Goal: Task Accomplishment & Management: Manage account settings

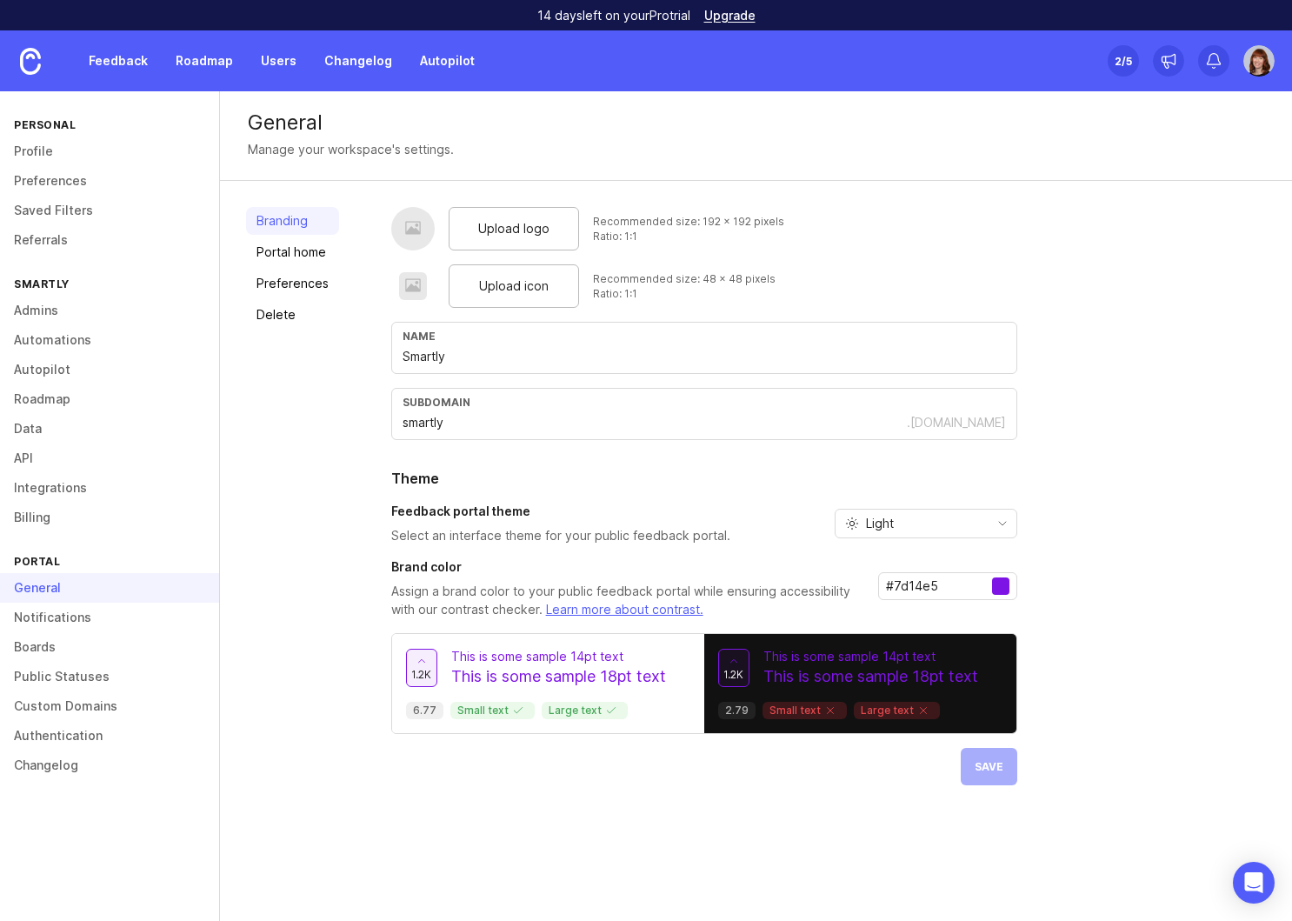
click at [29, 649] on link "Boards" at bounding box center [109, 647] width 219 height 30
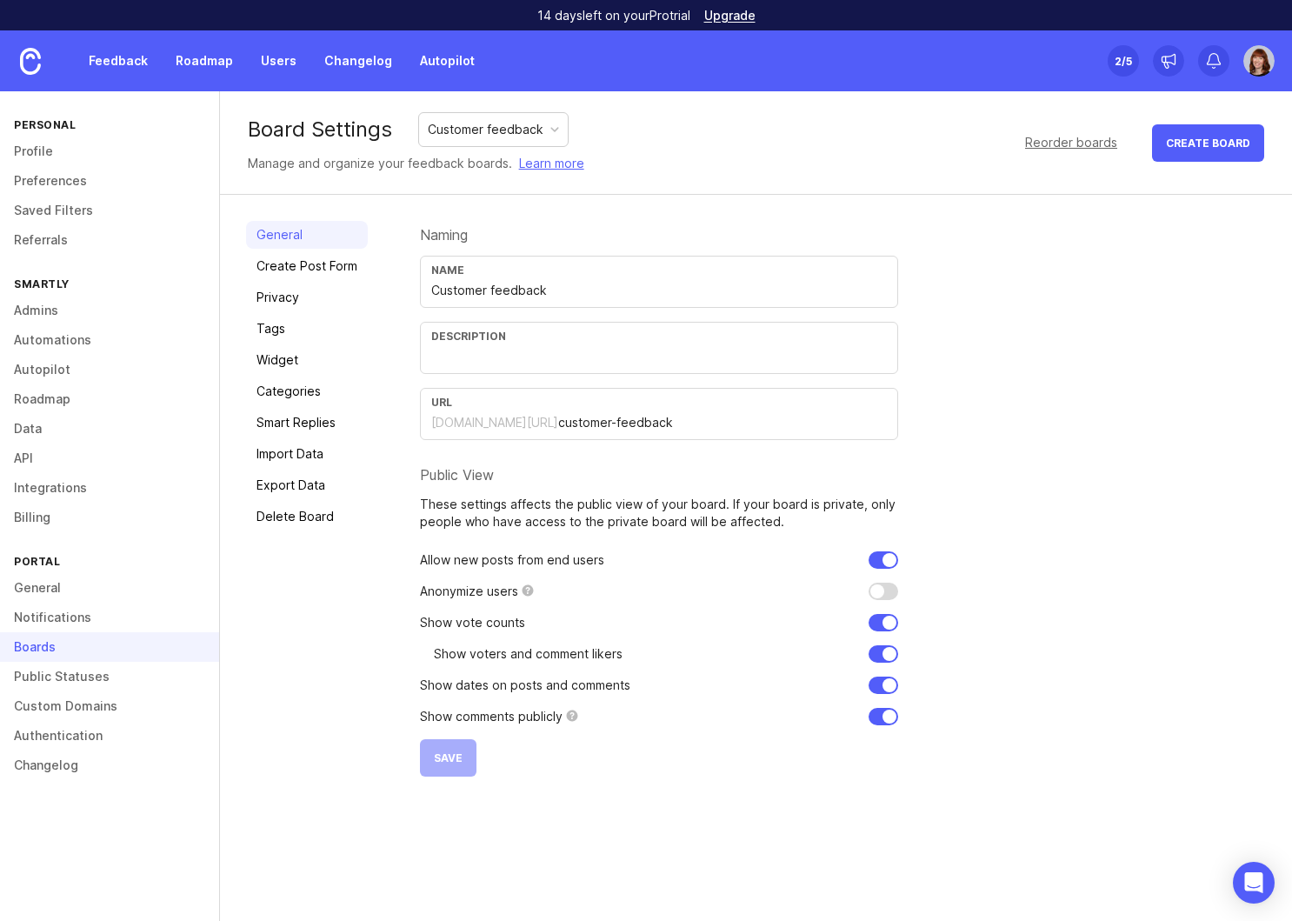
click at [485, 362] on input "text" at bounding box center [659, 356] width 456 height 19
click at [536, 361] on input "Product feedback, feature requests and" at bounding box center [659, 356] width 456 height 19
click at [689, 360] on input "Product feedback and feature requests and" at bounding box center [659, 356] width 456 height 19
drag, startPoint x: 748, startPoint y: 359, endPoint x: 654, endPoint y: 358, distance: 93.9
click at [654, 358] on input "Product feedback and feature requests from customers." at bounding box center [659, 356] width 456 height 19
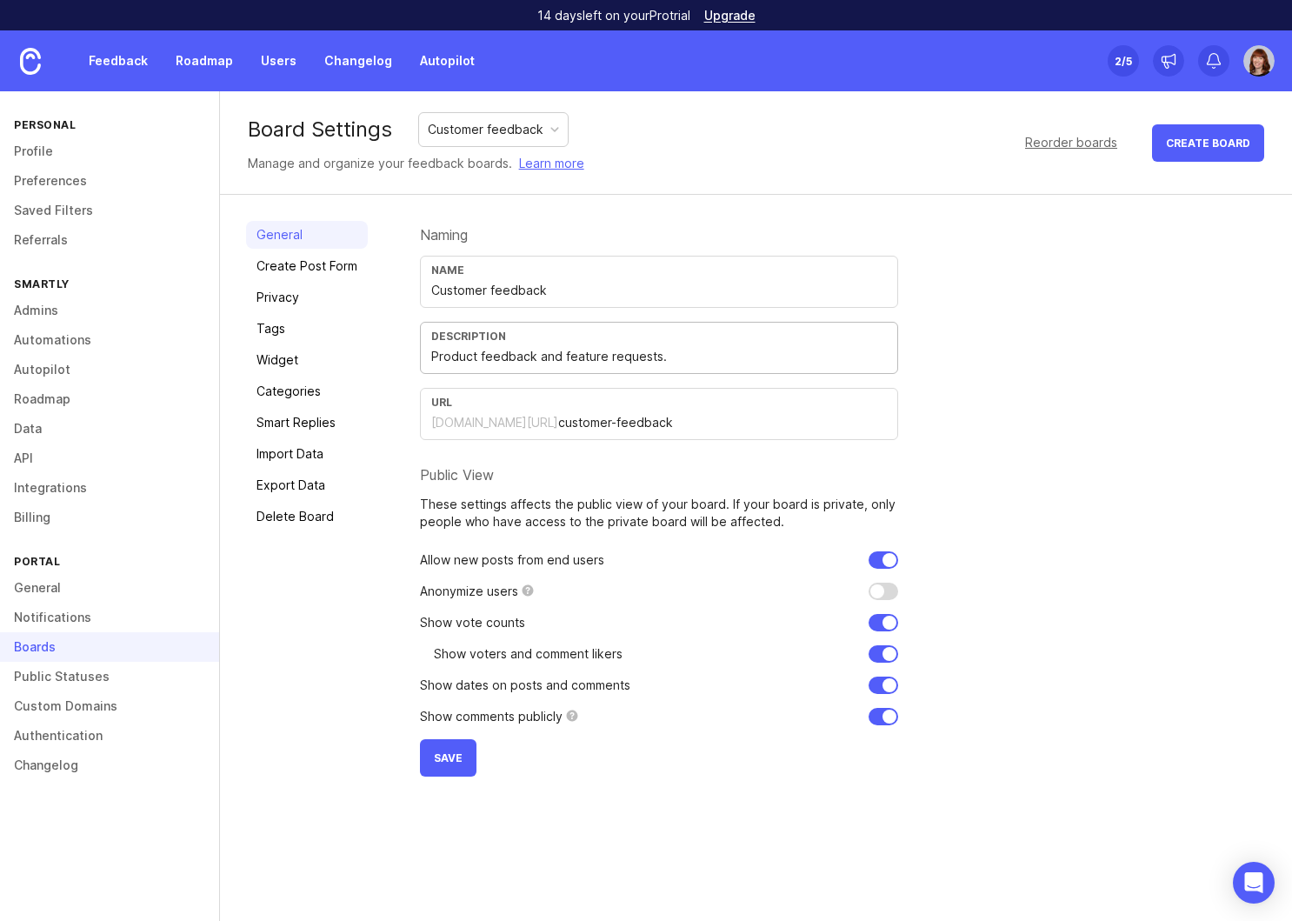
type input "Product feedback and feature requests."
click at [876, 721] on input "checkbox" at bounding box center [883, 716] width 30 height 17
checkbox input "false"
click at [884, 589] on input "checkbox" at bounding box center [883, 590] width 30 height 17
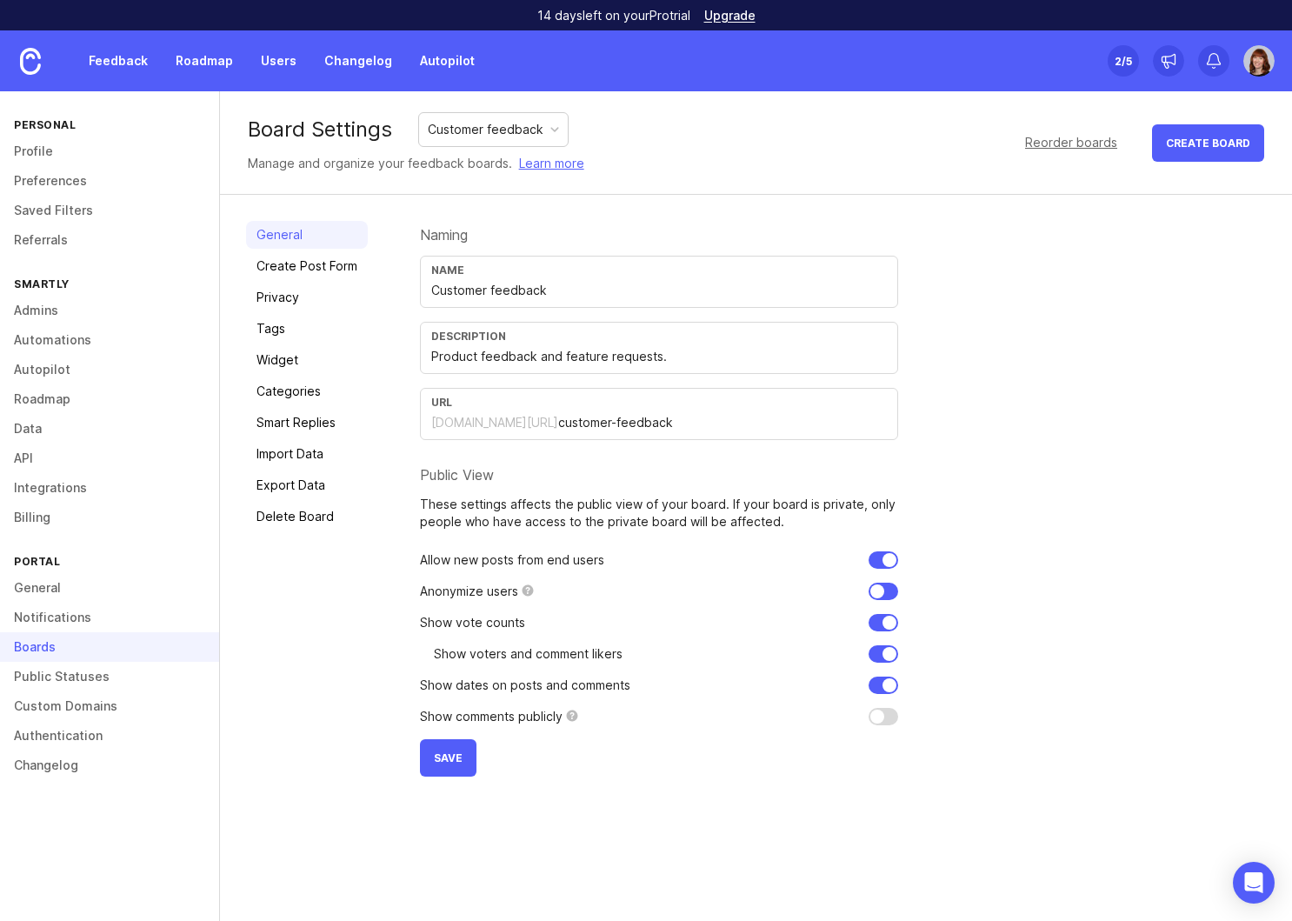
checkbox input "false"
click at [888, 656] on input "checkbox" at bounding box center [883, 653] width 30 height 17
checkbox input "false"
click at [422, 769] on button "Save" at bounding box center [448, 757] width 57 height 37
click at [110, 62] on link "Feedback" at bounding box center [118, 60] width 80 height 31
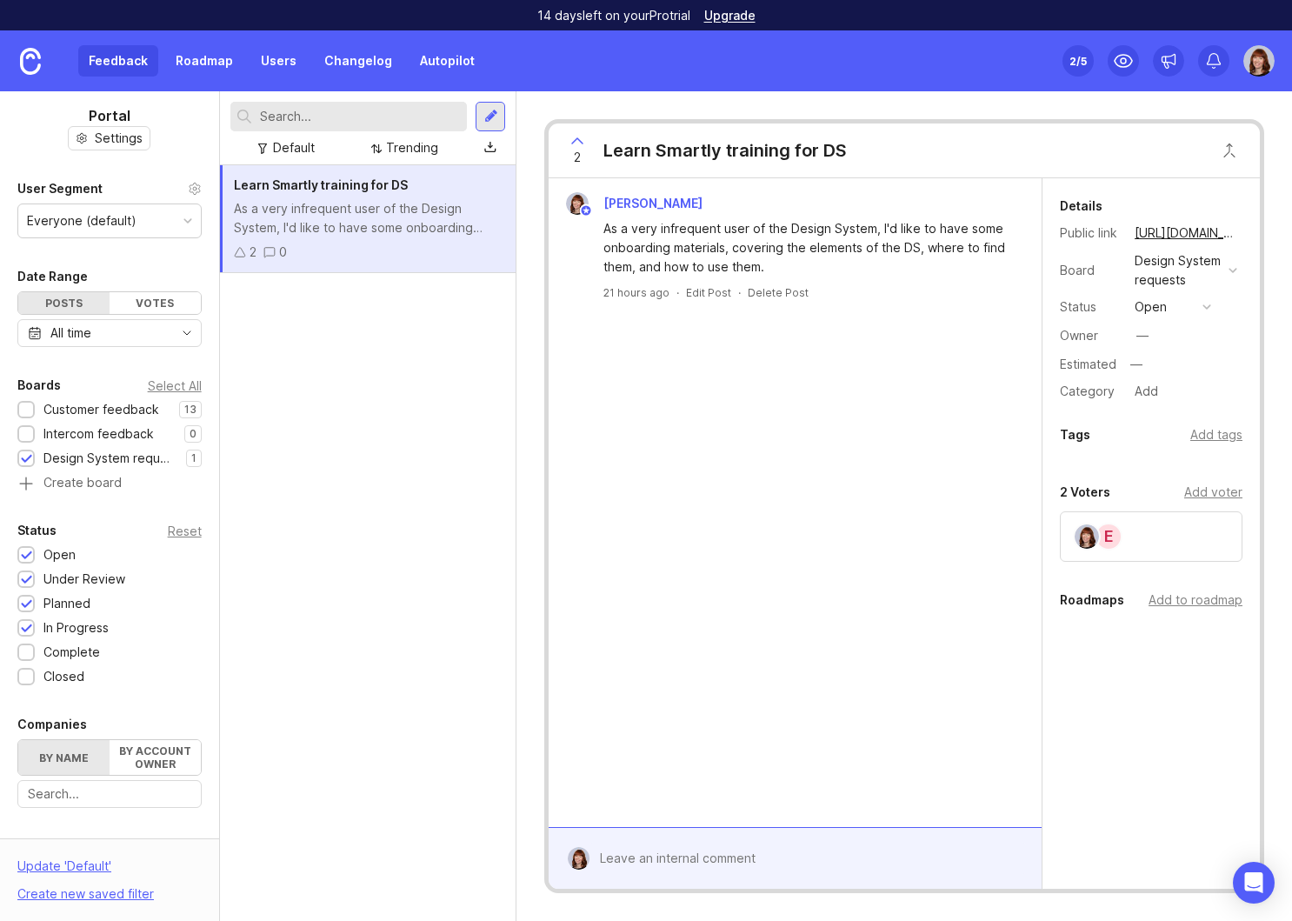
click at [30, 409] on div at bounding box center [26, 410] width 11 height 13
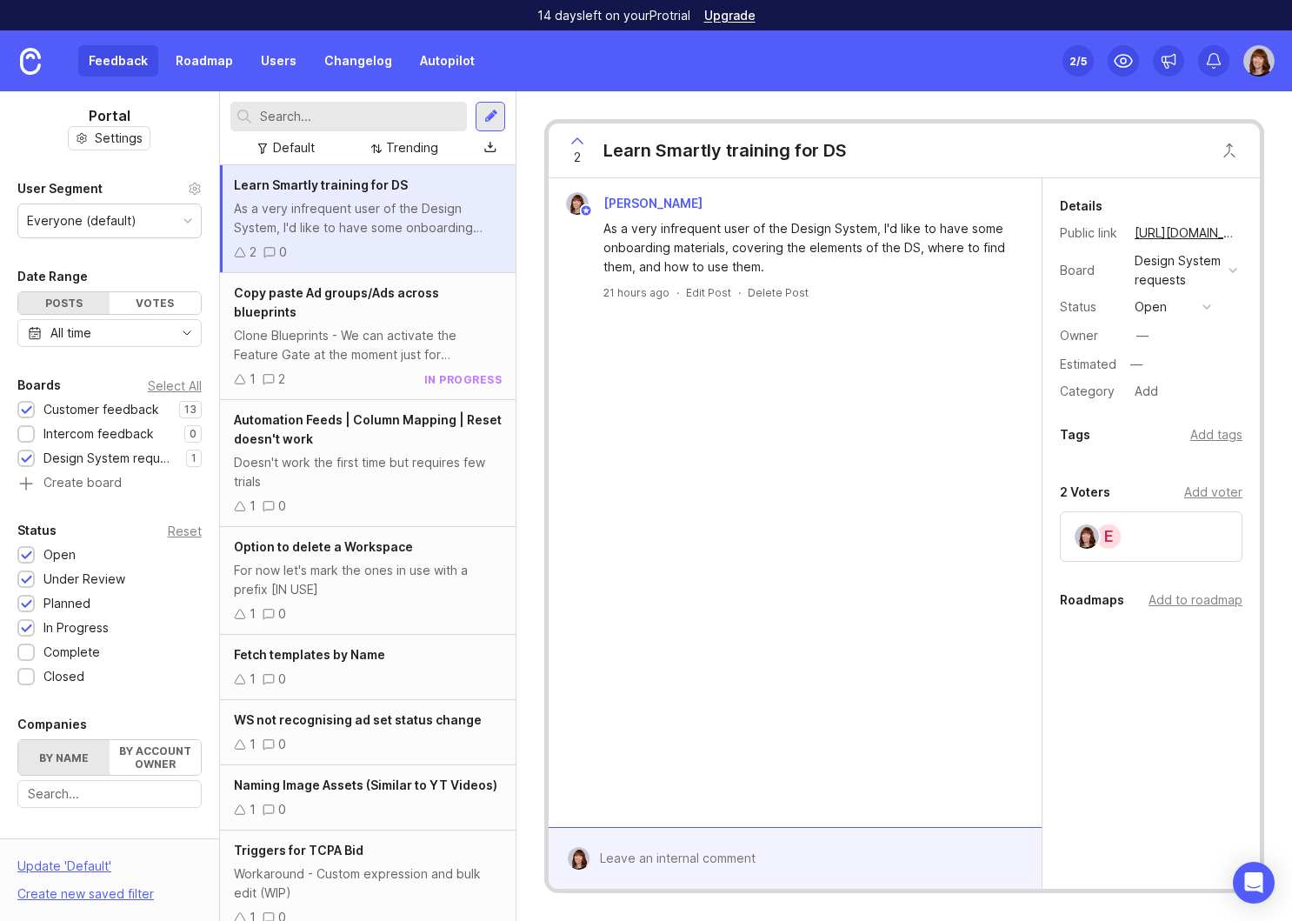
click at [26, 461] on div at bounding box center [26, 459] width 11 height 13
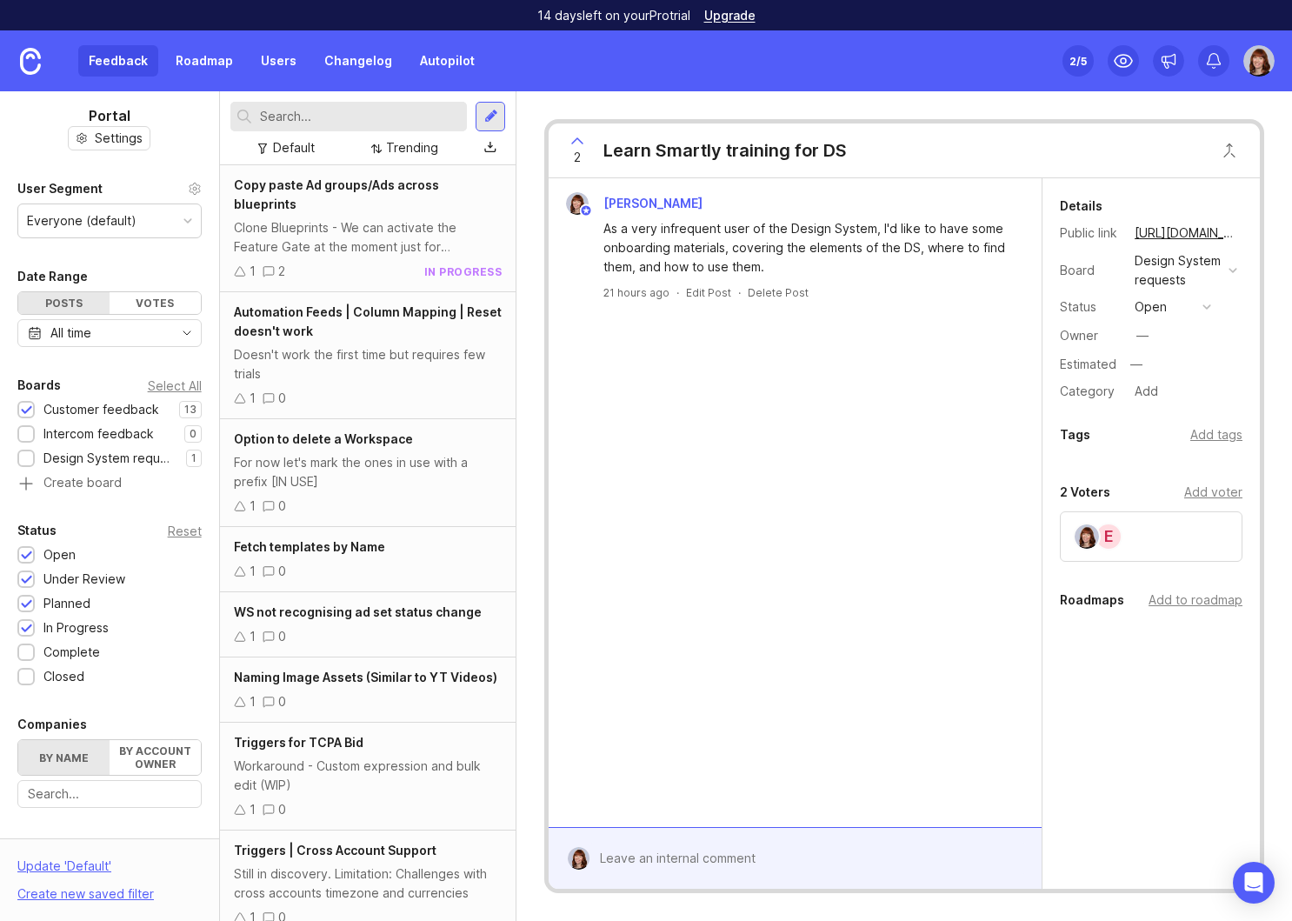
click at [318, 218] on div "Clone Blueprints - We can activate the Feature Gate at the moment just for [PER…" at bounding box center [368, 237] width 269 height 38
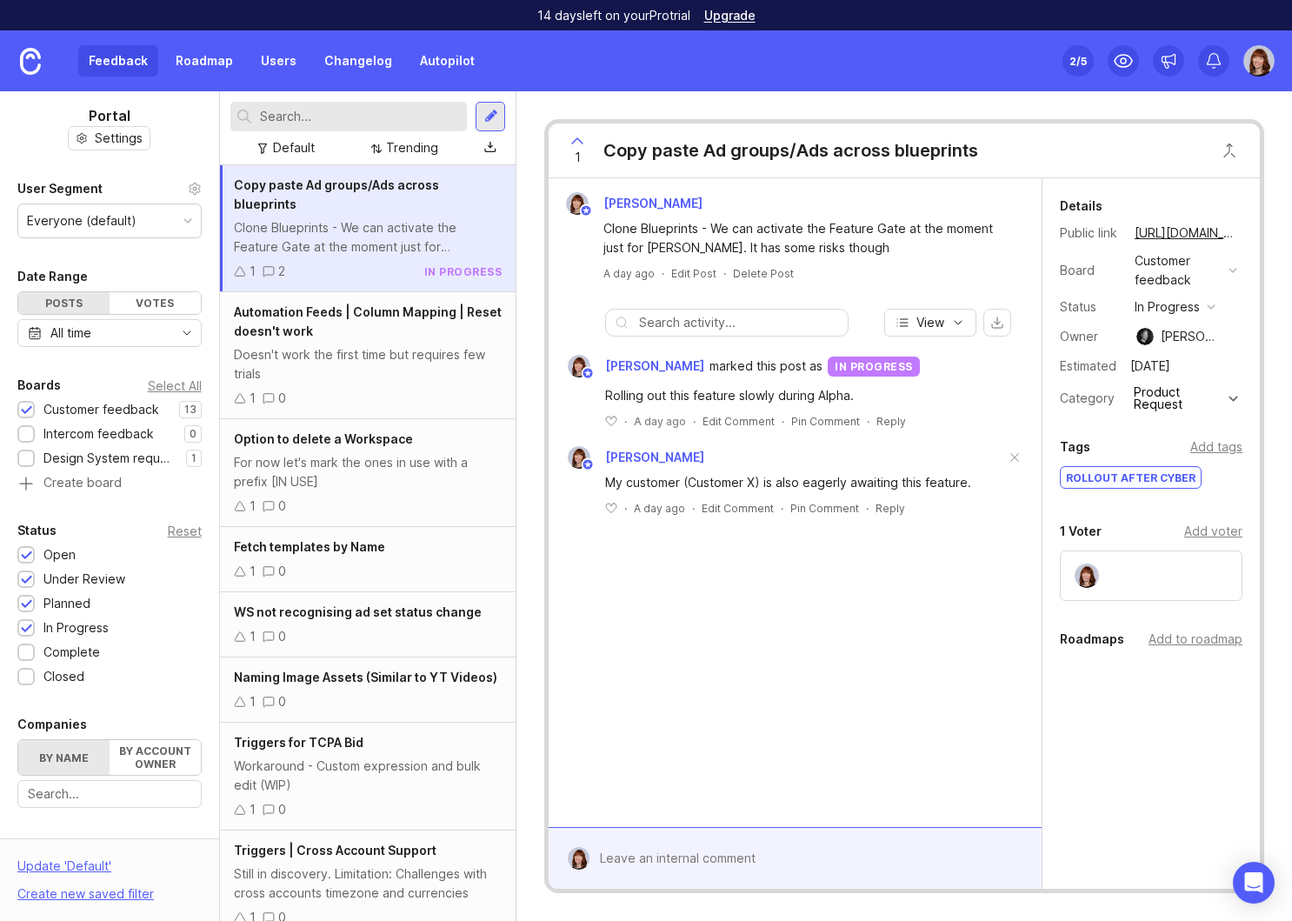
click at [363, 345] on div "Doesn't work the first time but requires few trials" at bounding box center [368, 364] width 269 height 38
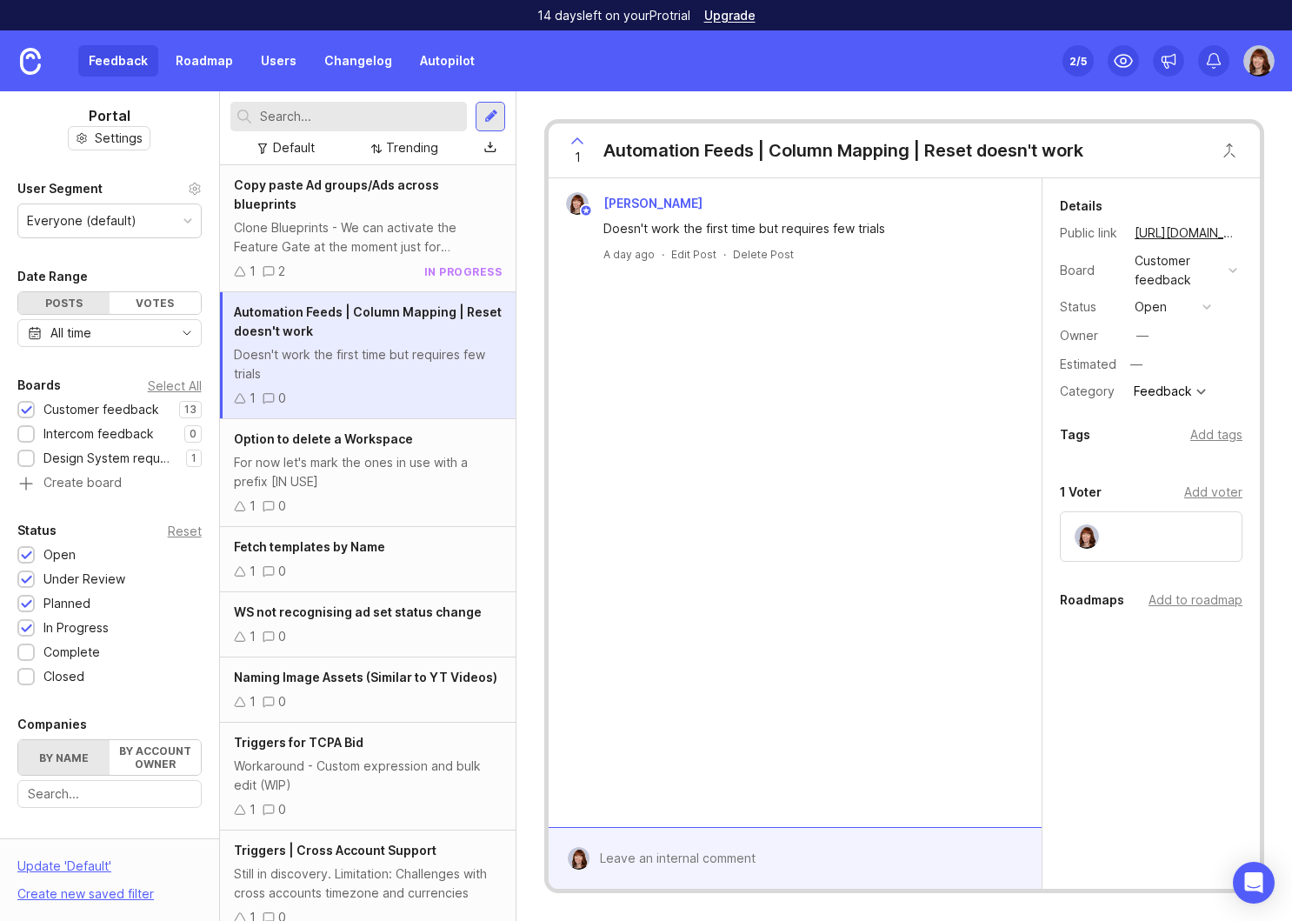
click at [353, 453] on div "For now let's mark the ones in use with a prefix [IN USE]" at bounding box center [368, 472] width 269 height 38
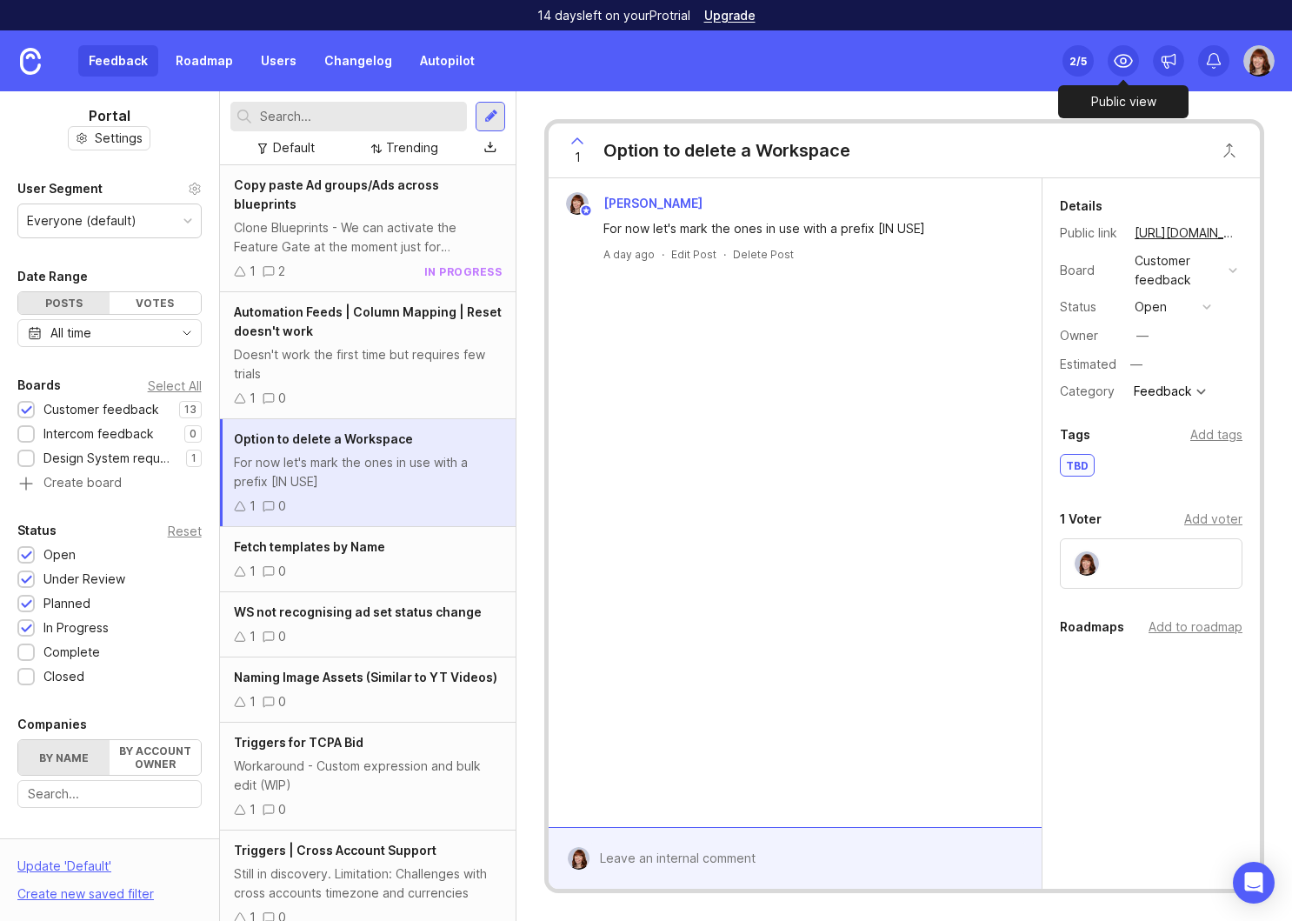
click at [1126, 58] on icon at bounding box center [1123, 60] width 21 height 21
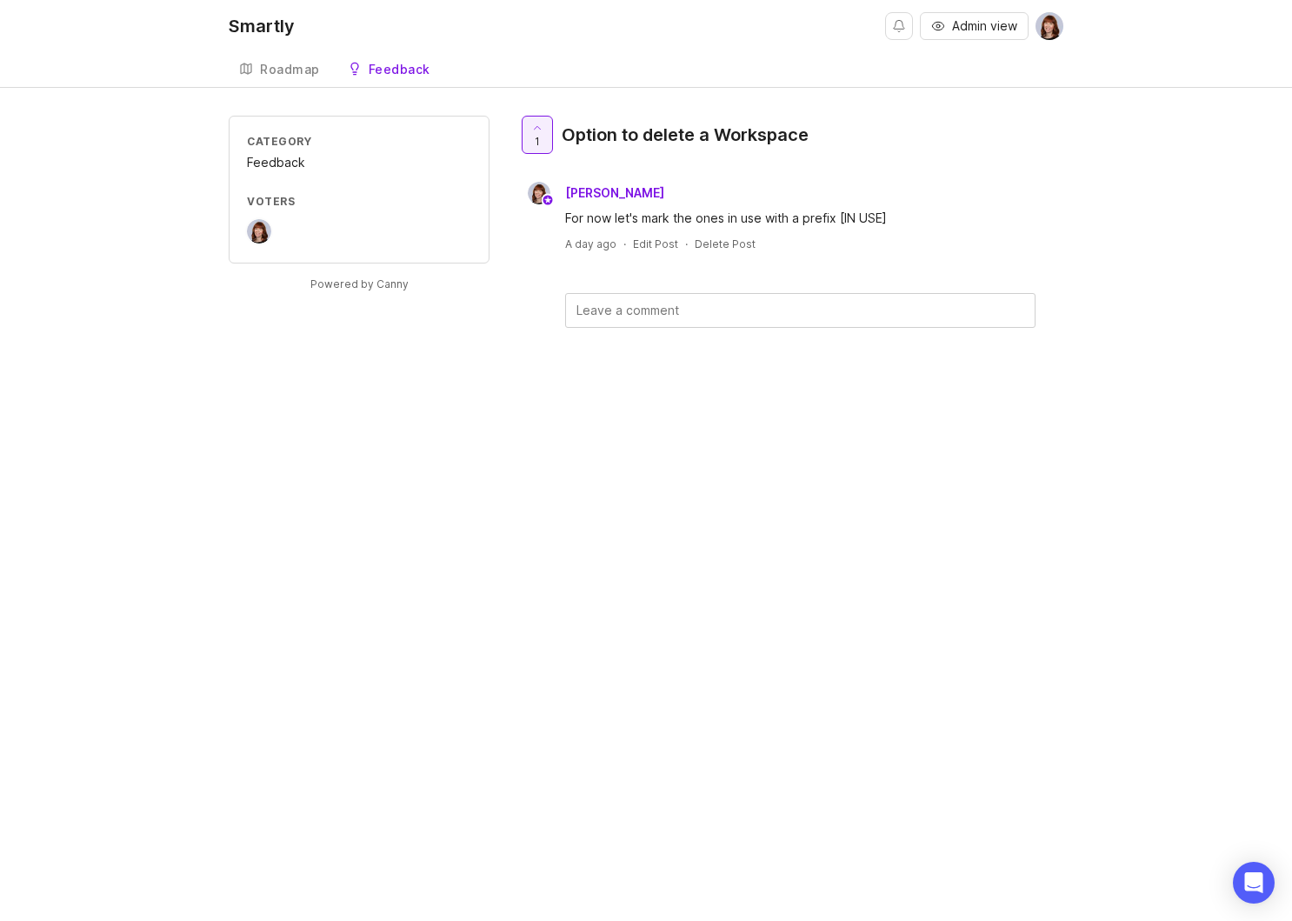
click at [289, 66] on div "Roadmap" at bounding box center [290, 69] width 60 height 12
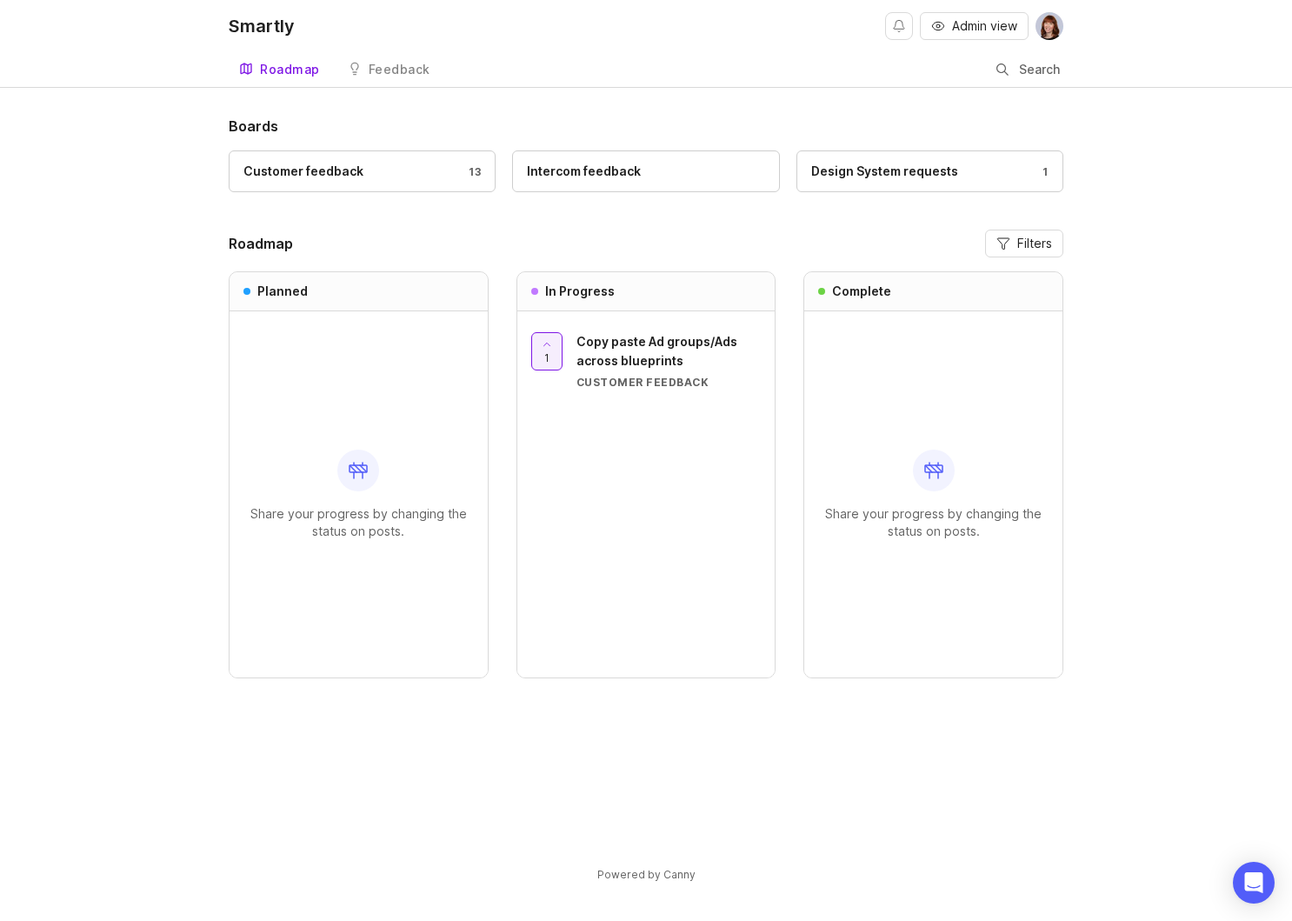
click at [391, 63] on div "Feedback" at bounding box center [400, 69] width 62 height 12
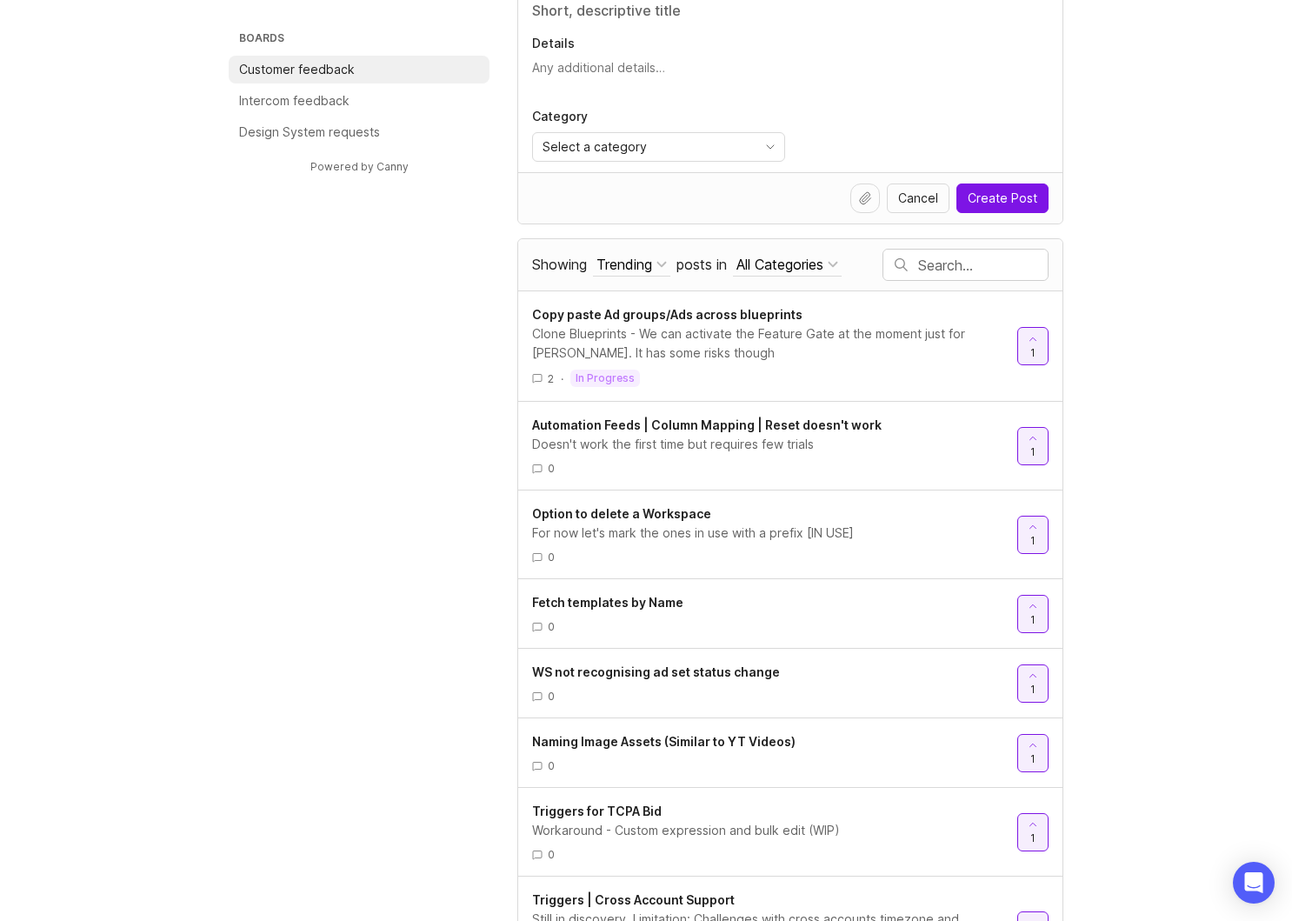
scroll to position [198, 0]
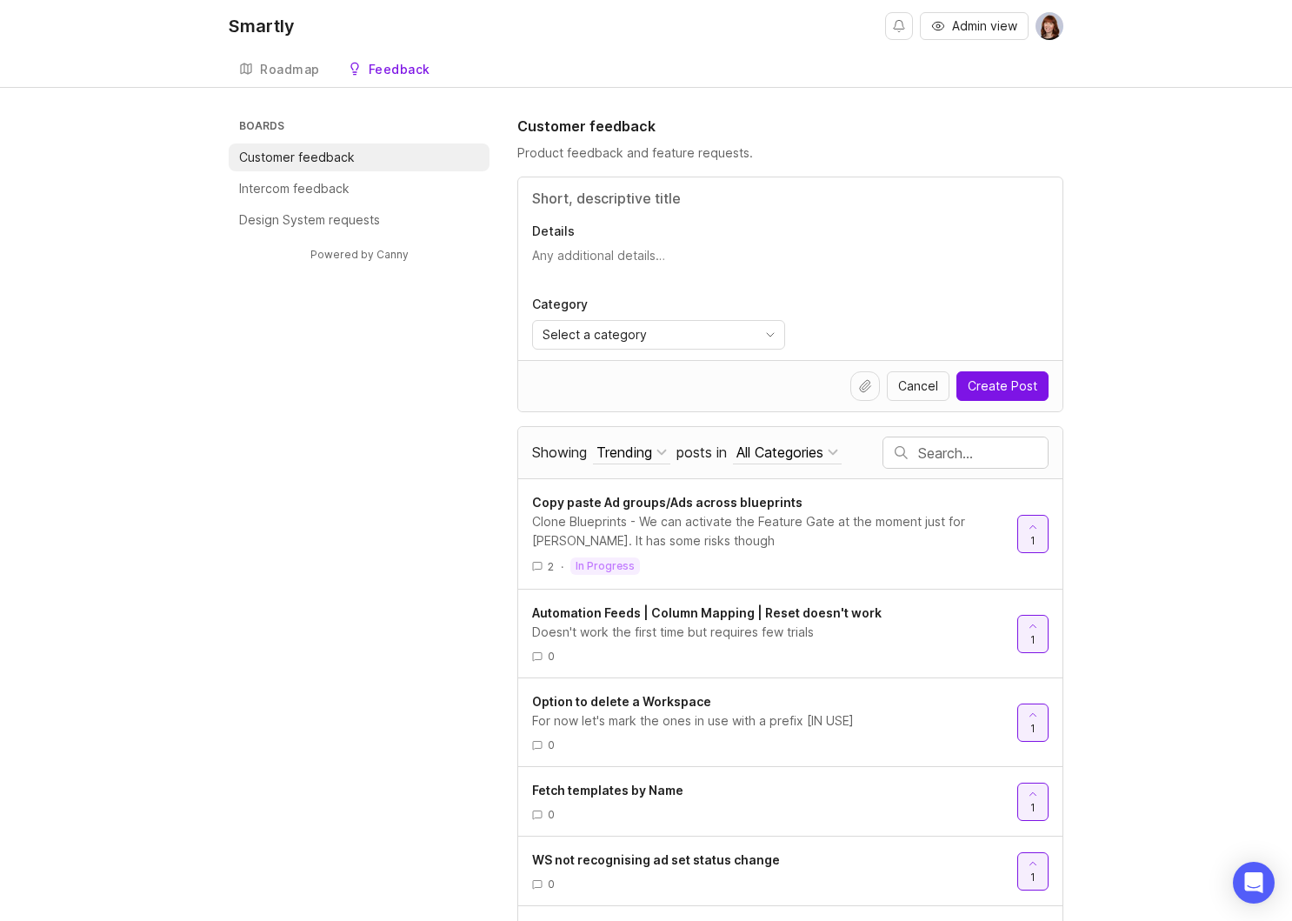
click at [287, 70] on div "Roadmap" at bounding box center [290, 69] width 60 height 12
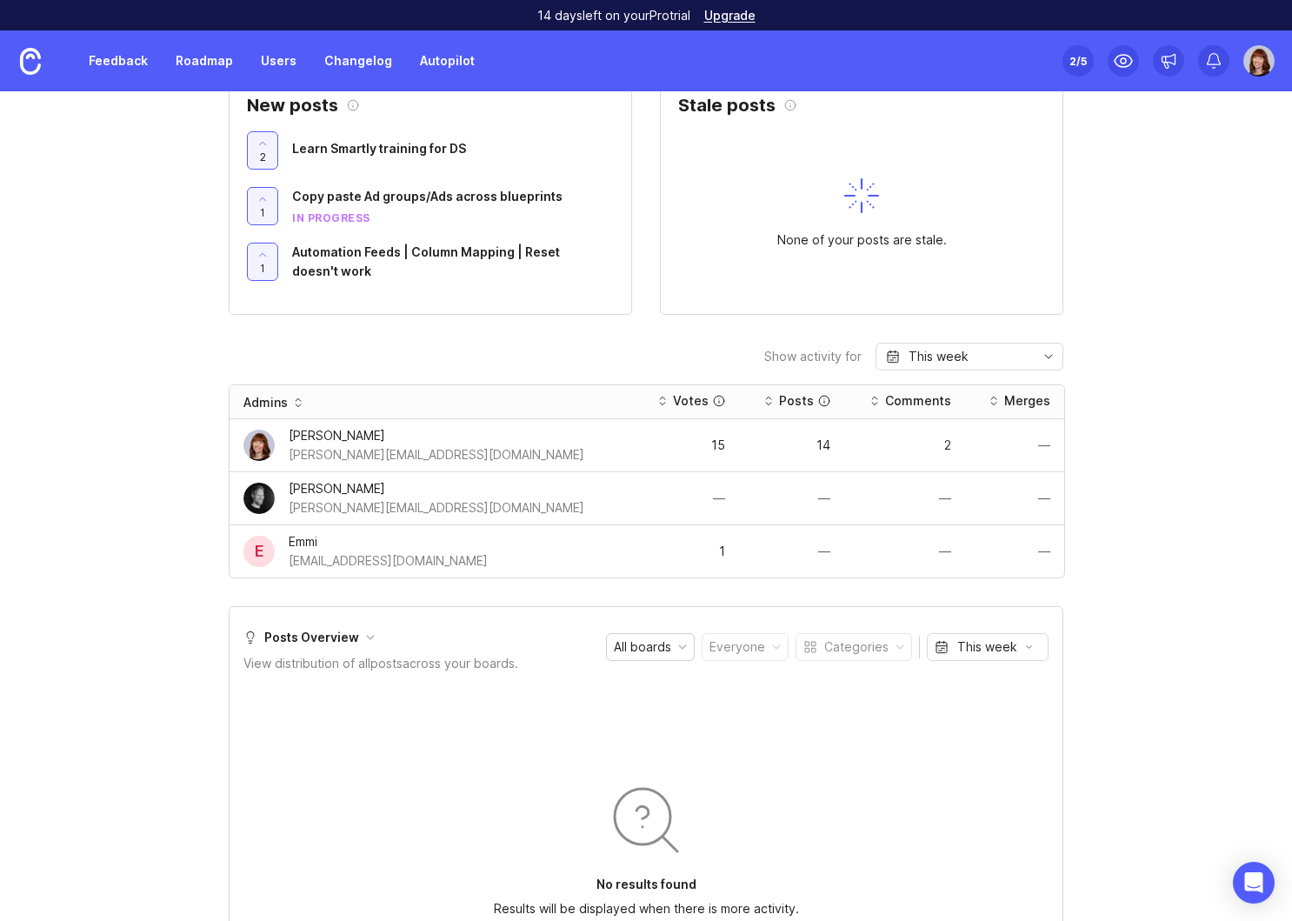
scroll to position [1224, 0]
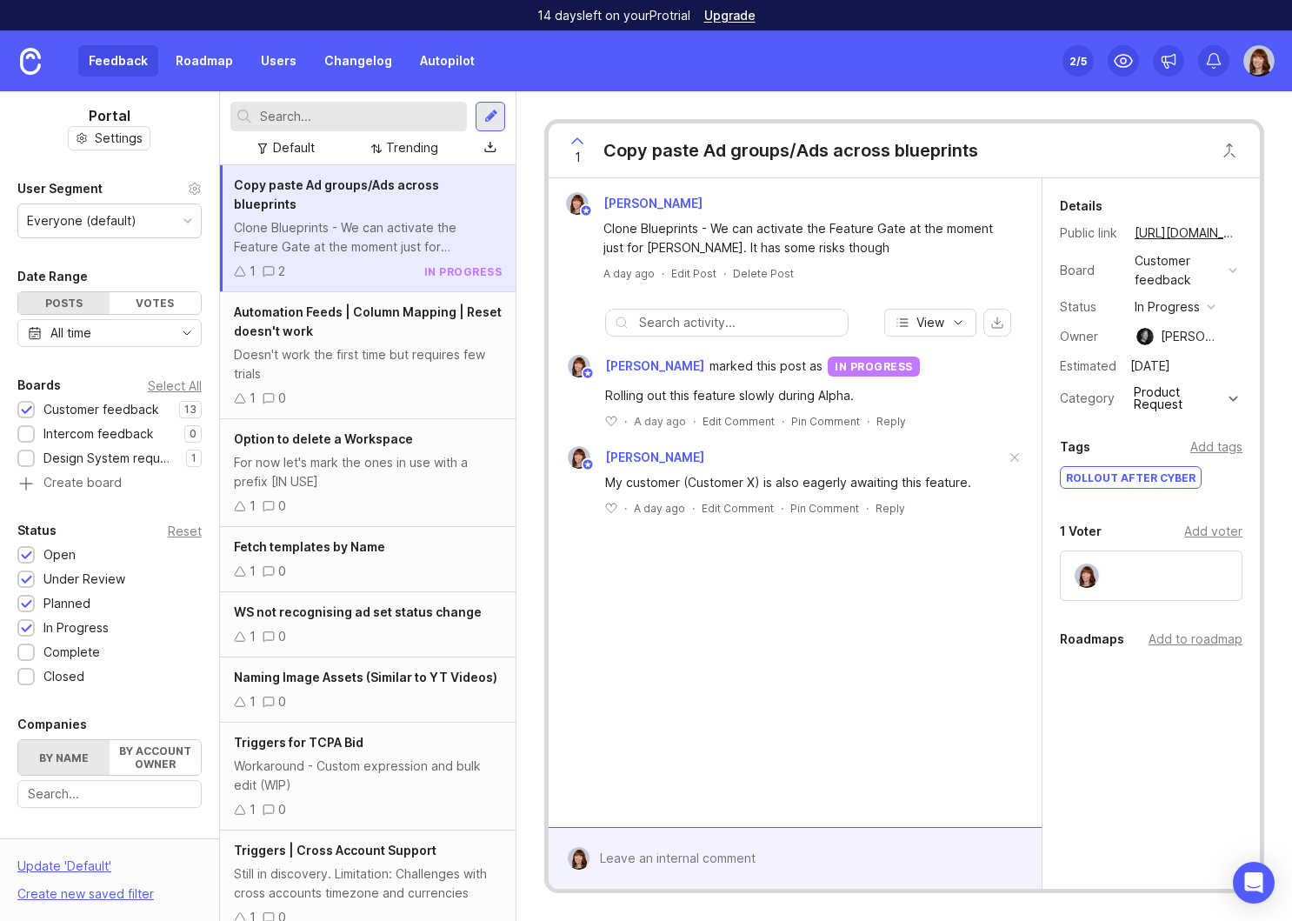
click at [1198, 309] on div "in progress" at bounding box center [1166, 306] width 65 height 19
click at [1181, 329] on li "open" at bounding box center [1174, 338] width 90 height 32
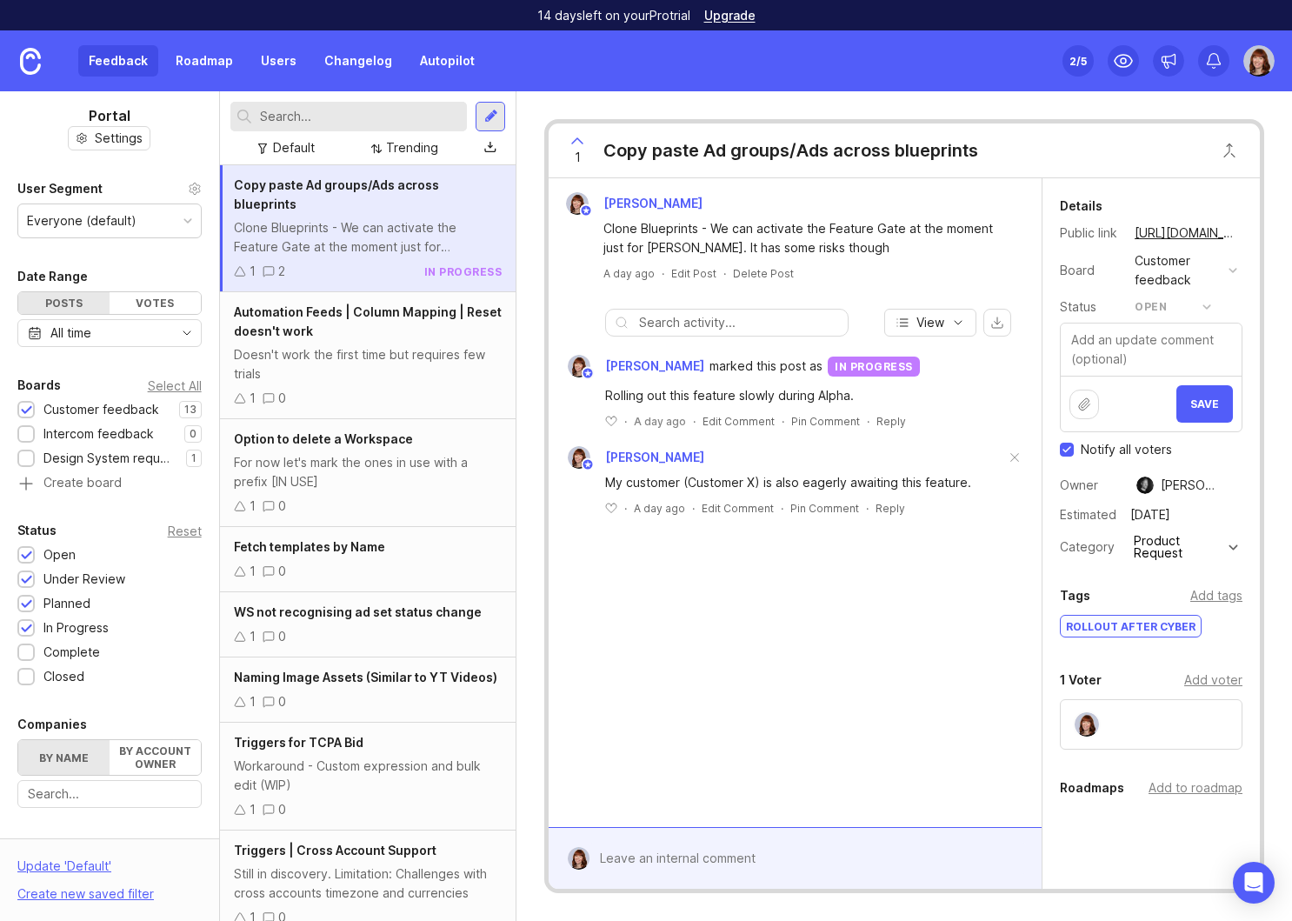
click at [1212, 417] on button "Save" at bounding box center [1204, 403] width 57 height 37
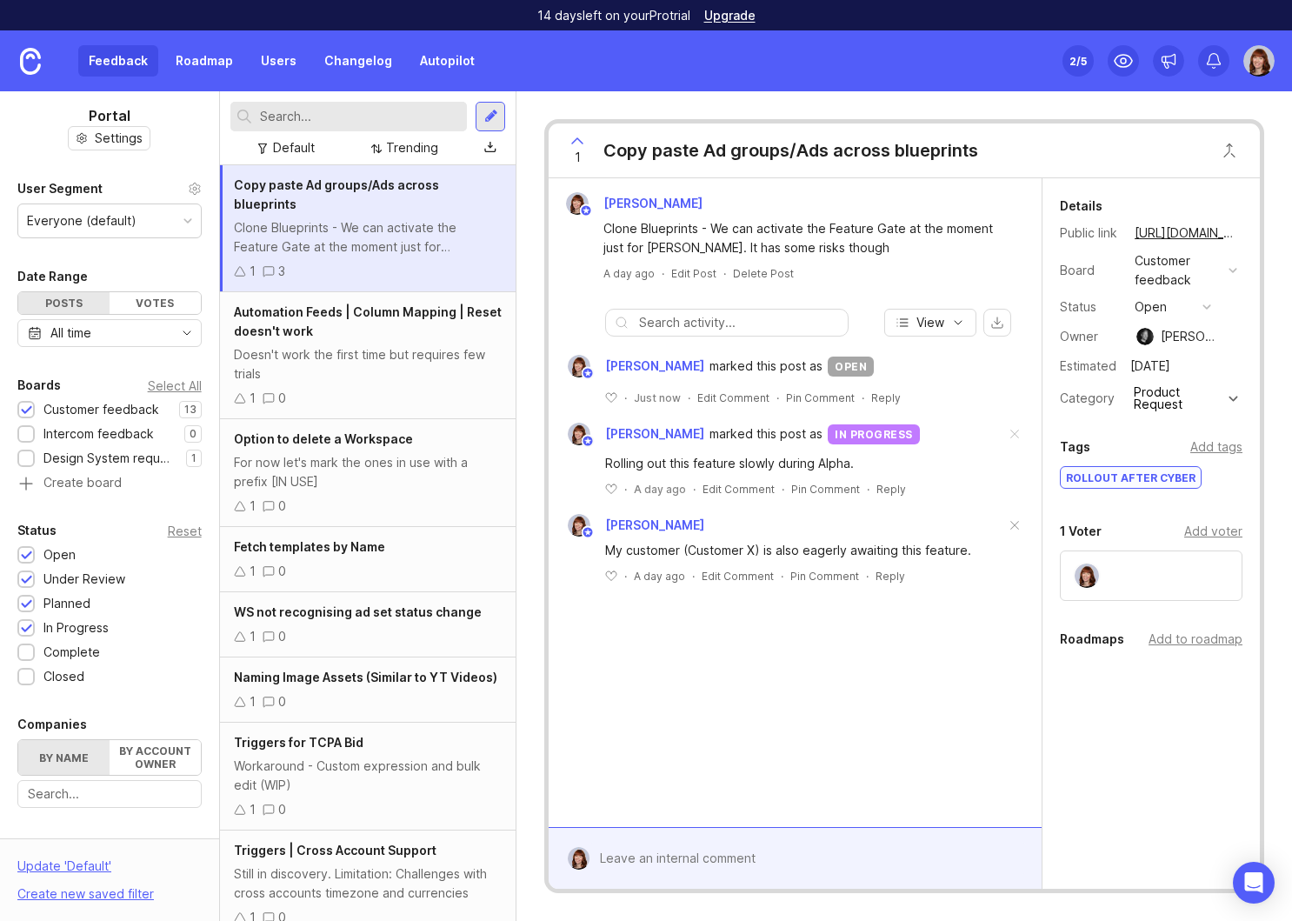
click at [203, 45] on link "Roadmap" at bounding box center [204, 60] width 78 height 31
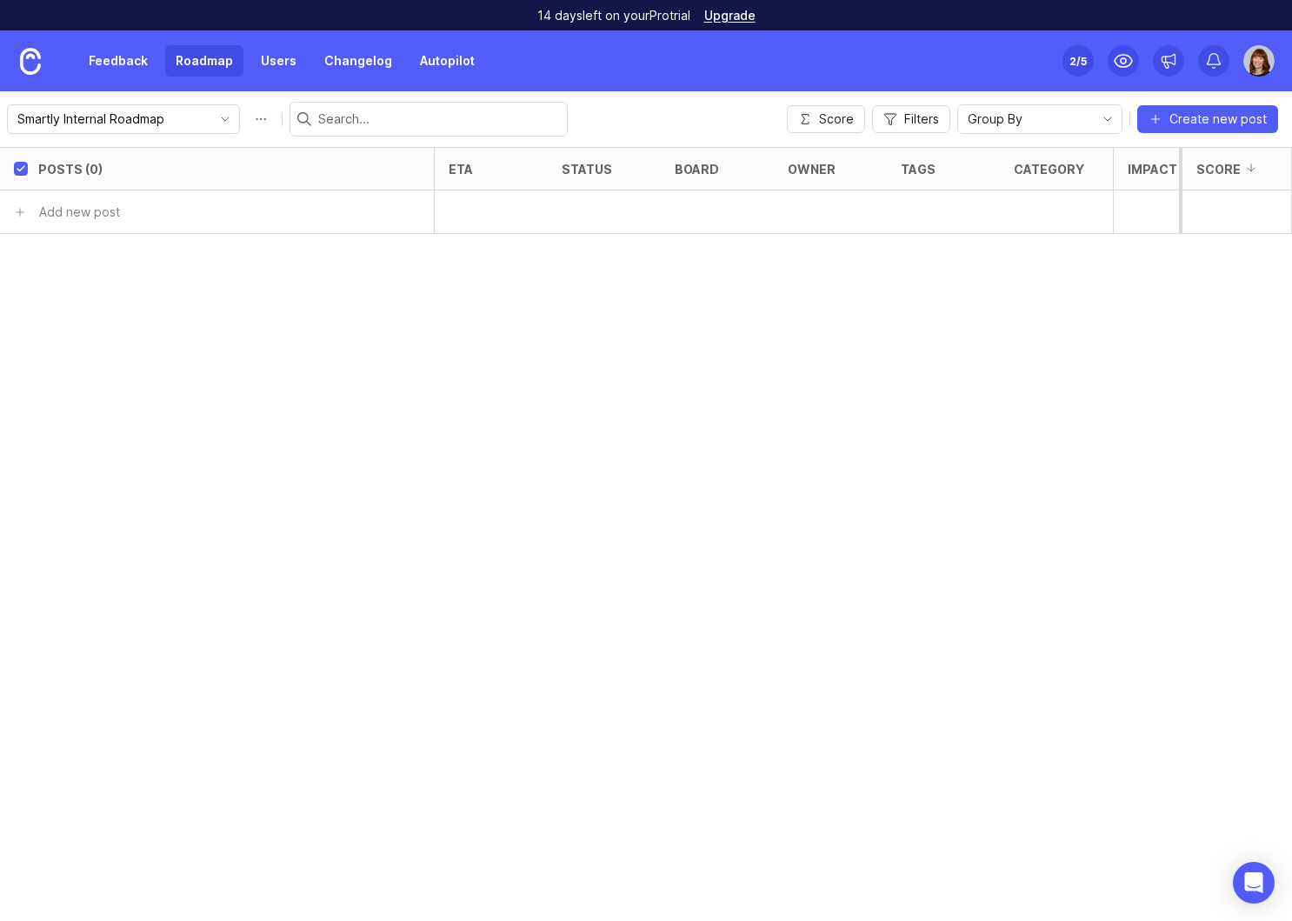
click at [44, 59] on link at bounding box center [30, 60] width 61 height 61
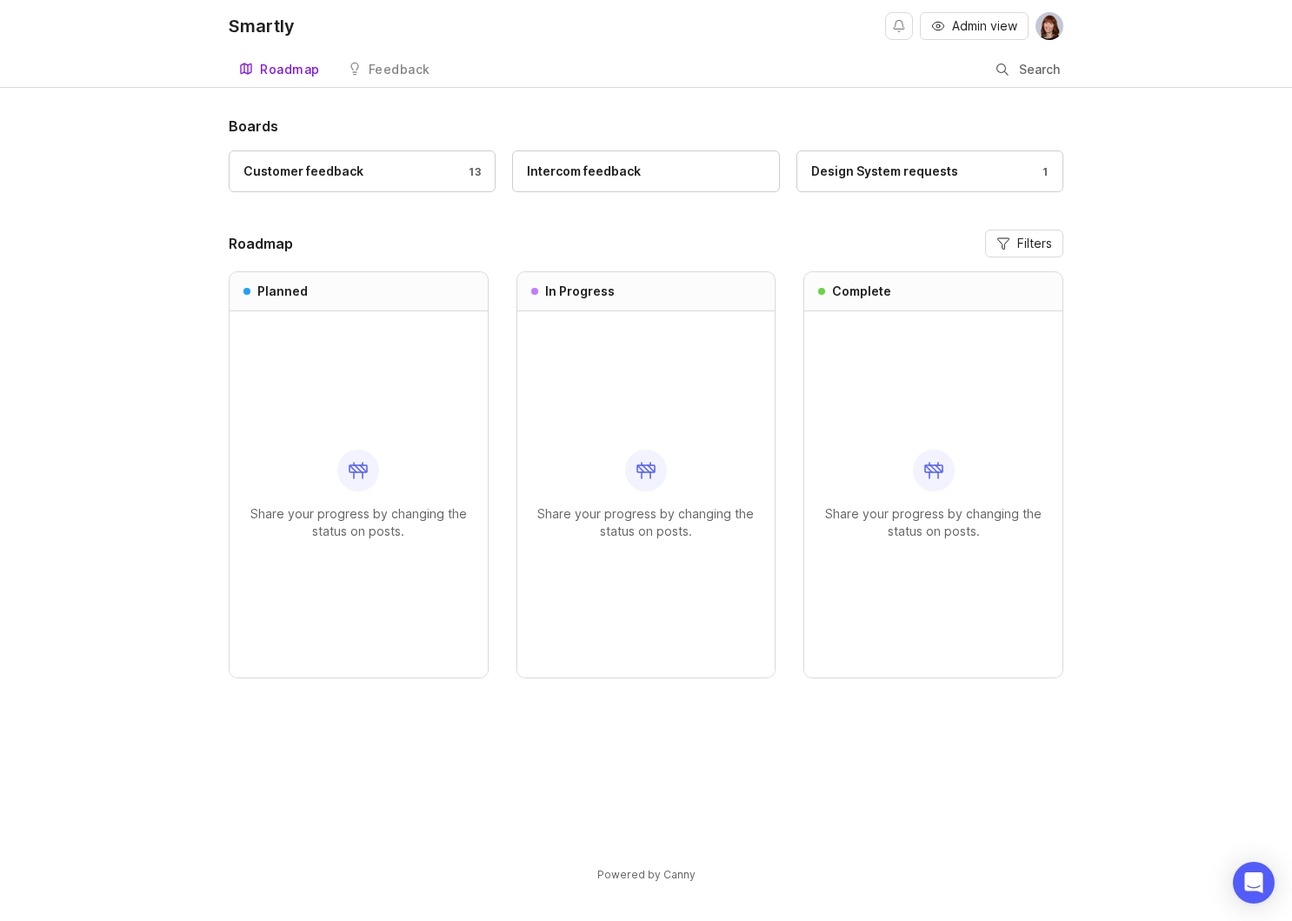
click at [917, 168] on div "Design System requests" at bounding box center [884, 171] width 147 height 19
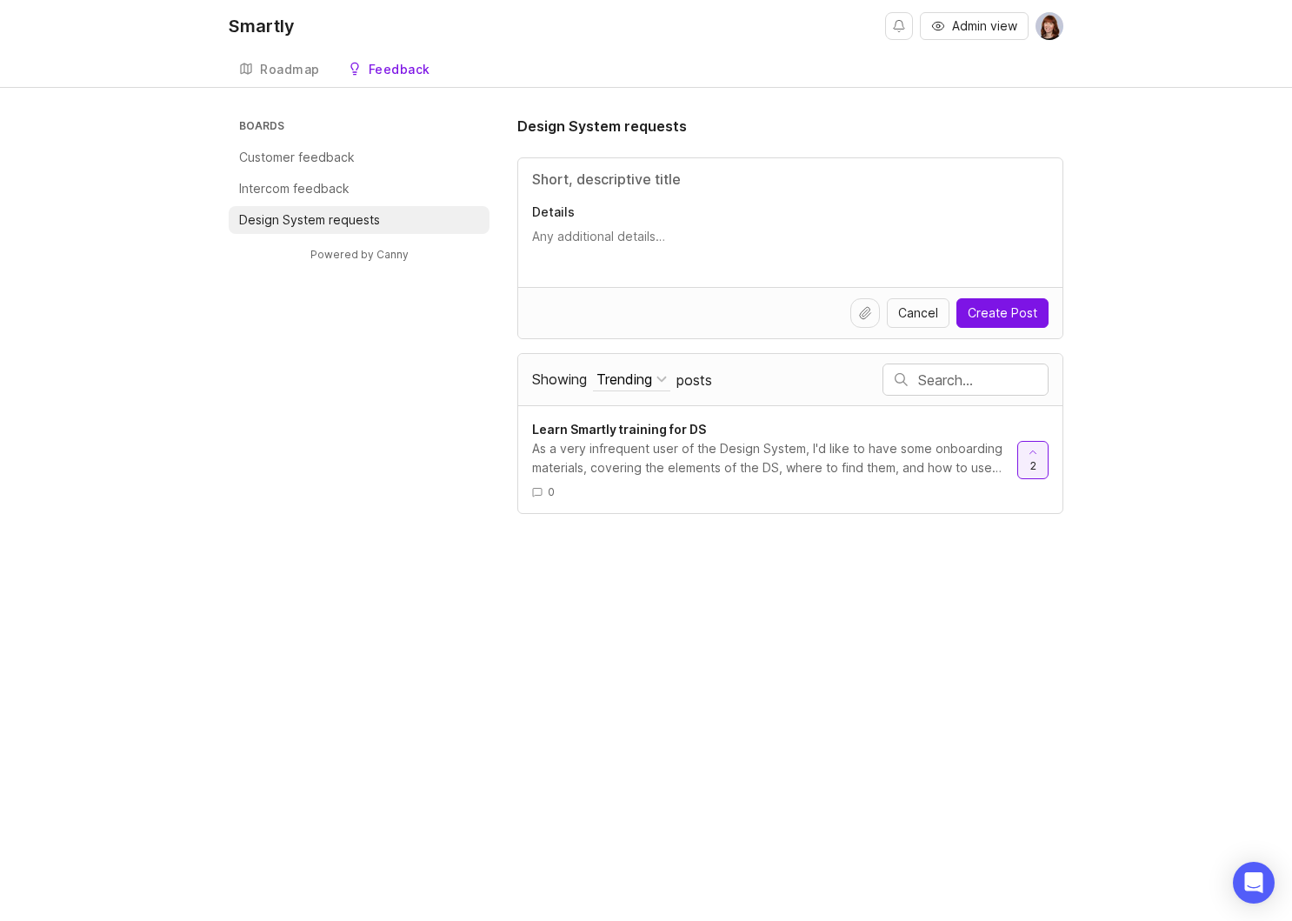
click at [290, 63] on div "Roadmap" at bounding box center [290, 69] width 60 height 12
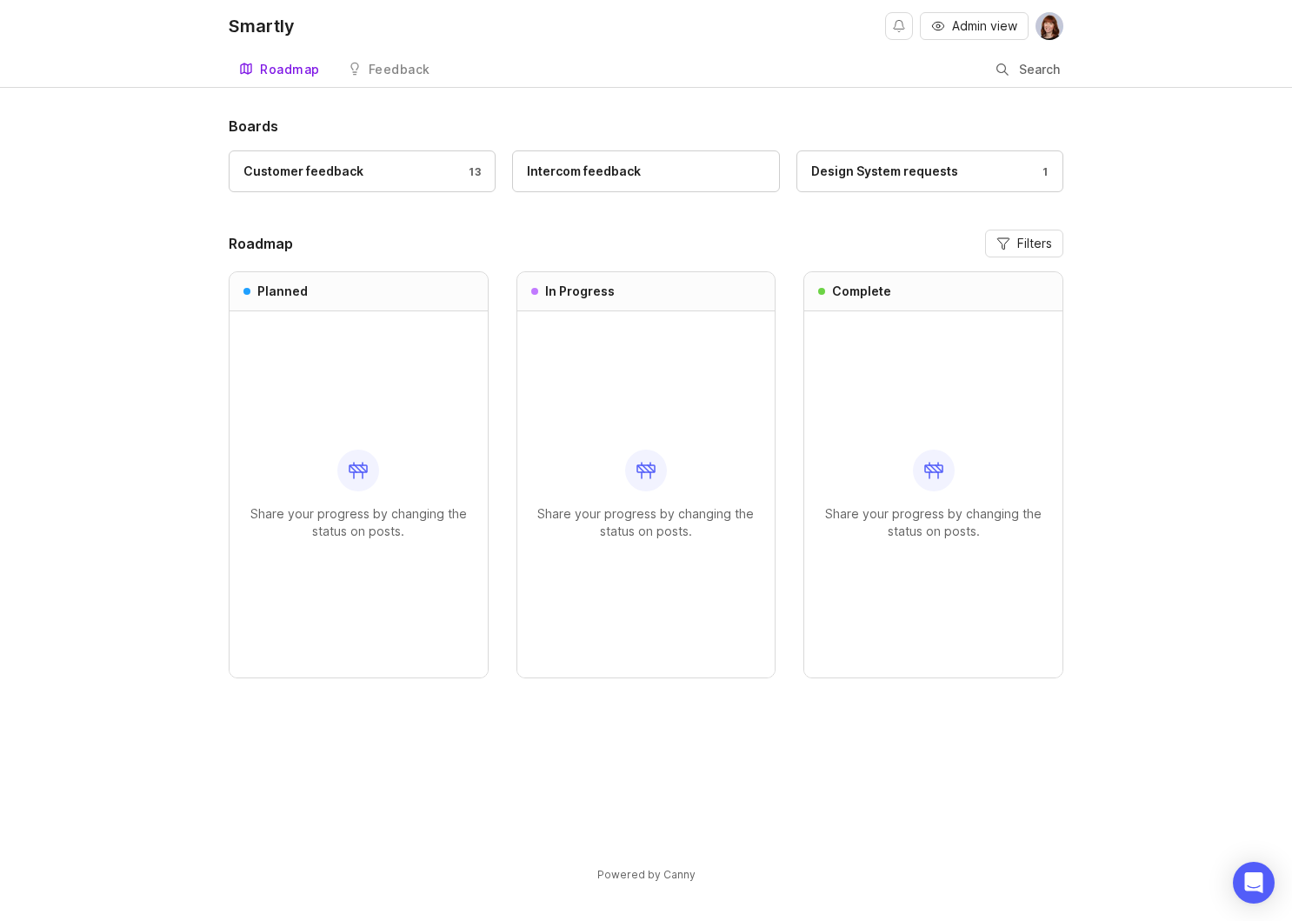
click at [573, 159] on link "Intercom feedback" at bounding box center [645, 171] width 267 height 42
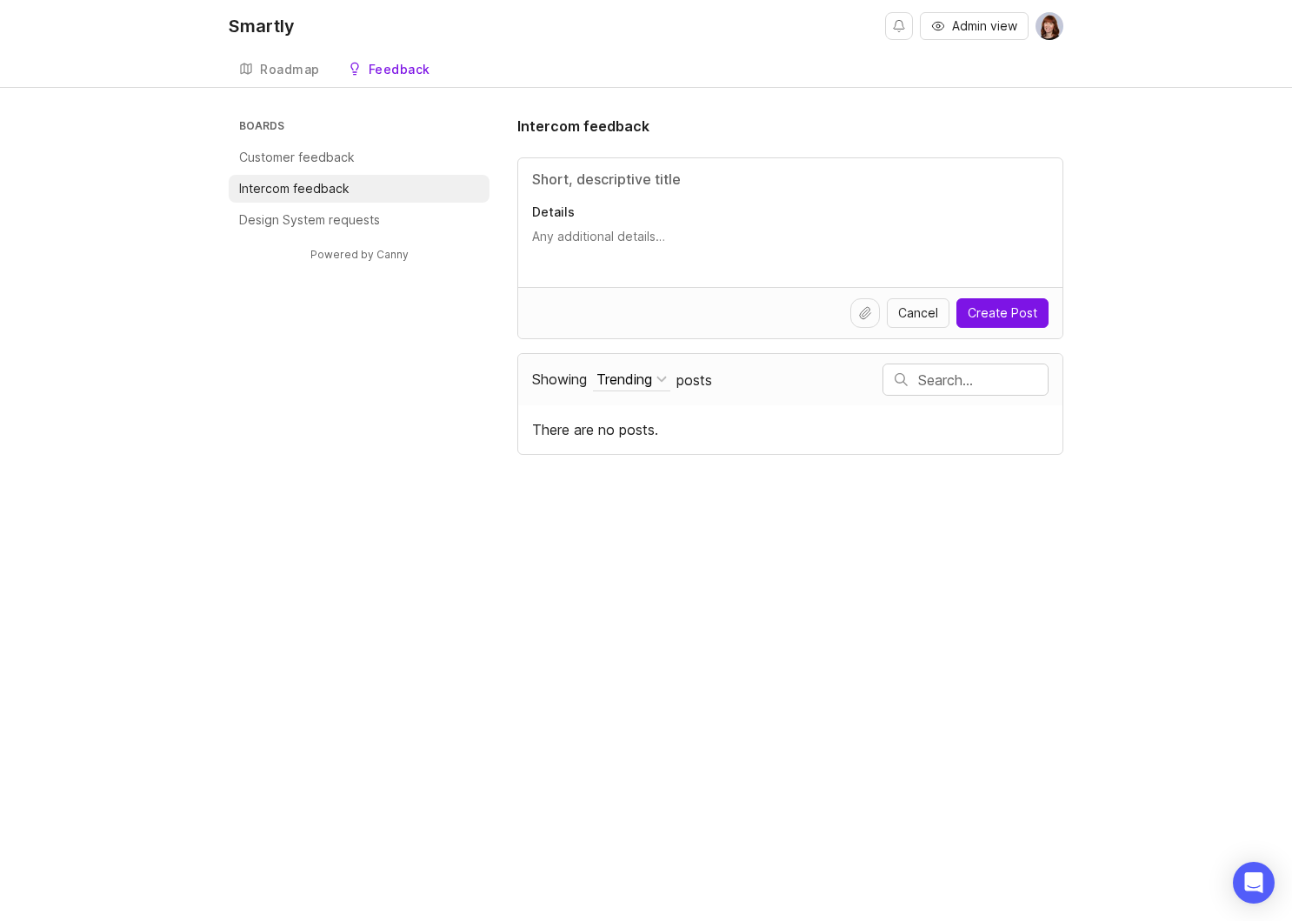
click at [283, 69] on div "Roadmap" at bounding box center [290, 69] width 60 height 12
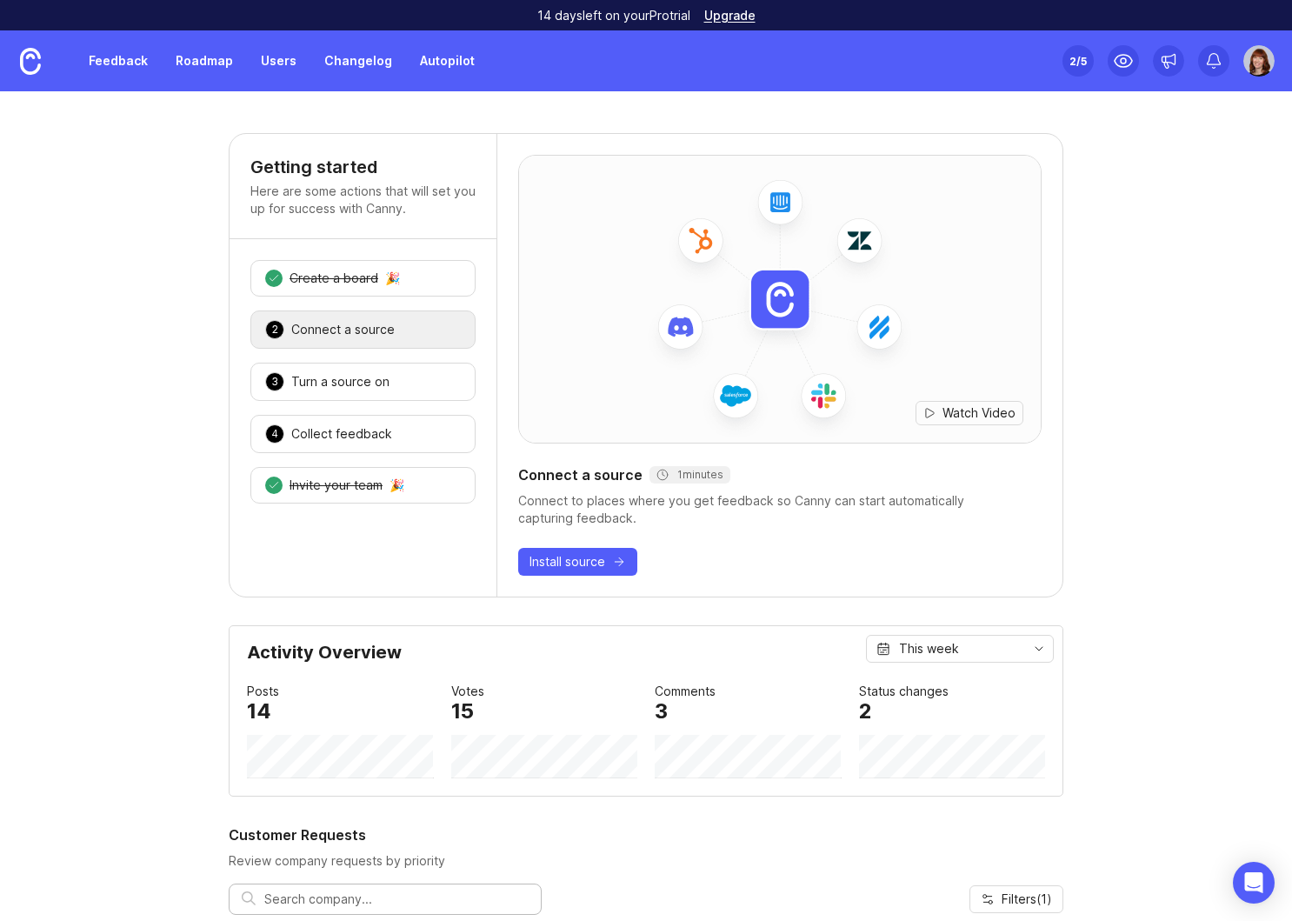
click at [139, 67] on link "Feedback" at bounding box center [118, 60] width 80 height 31
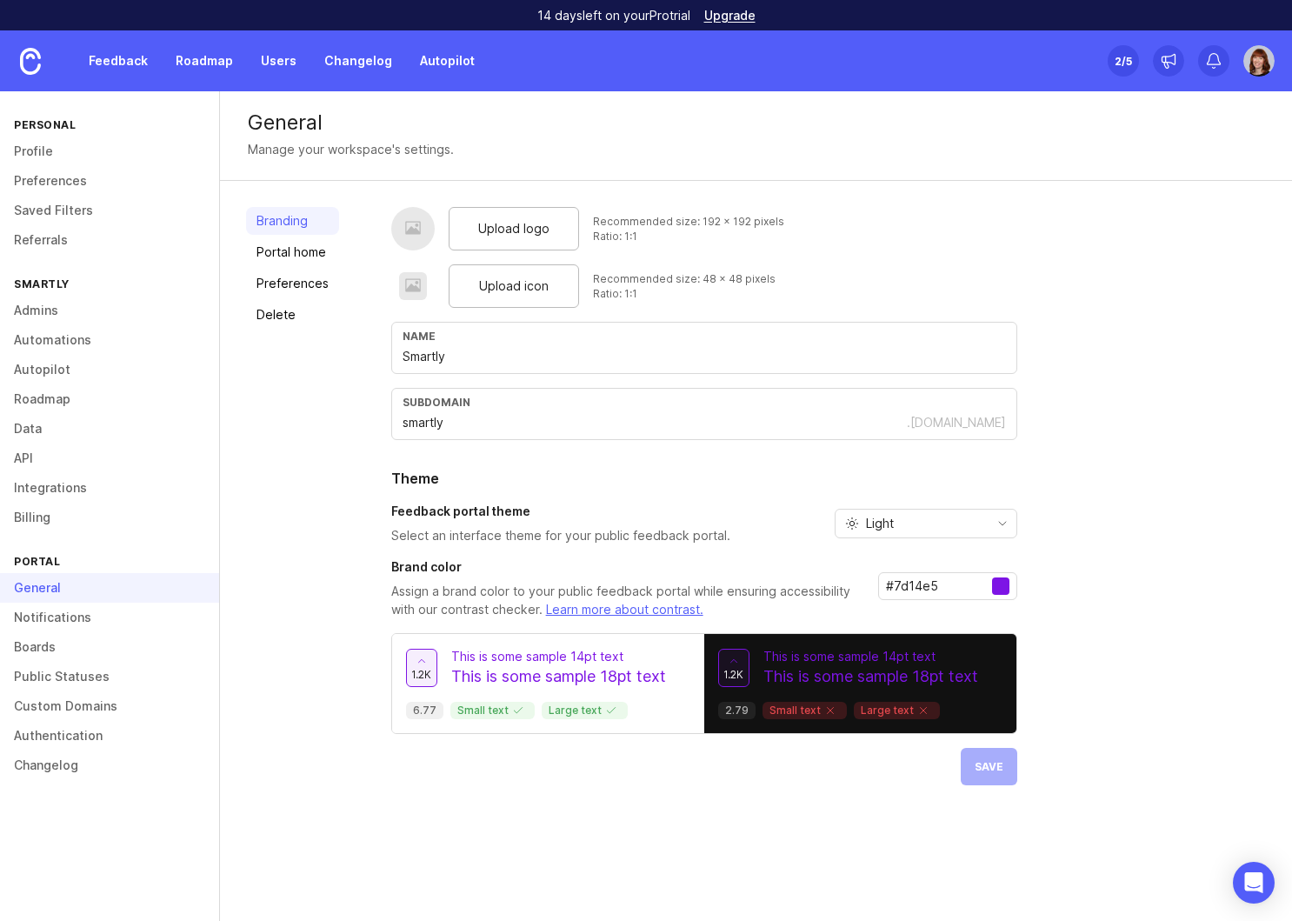
click at [118, 653] on link "Boards" at bounding box center [109, 647] width 219 height 30
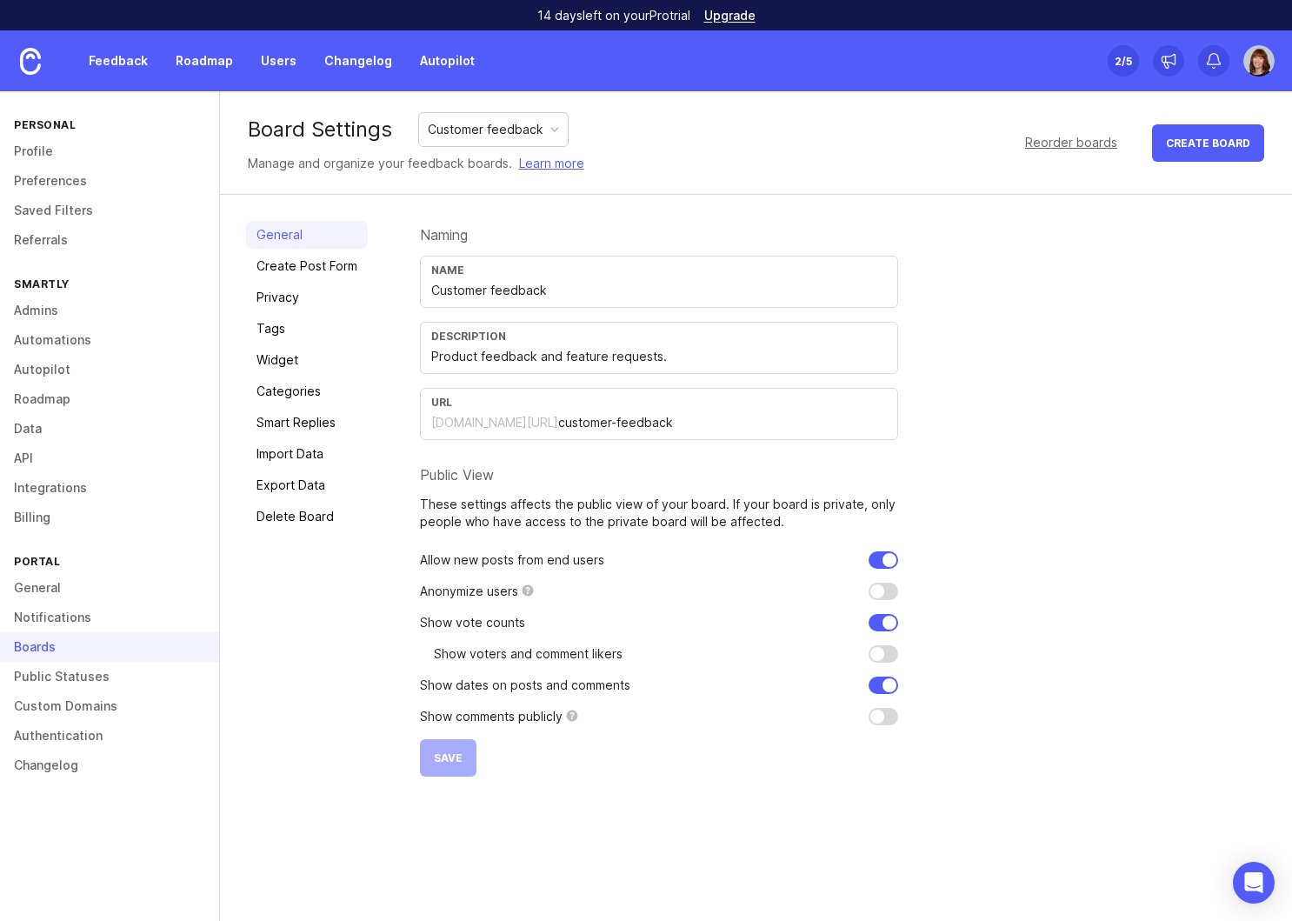
click at [503, 130] on div "Customer feedback" at bounding box center [486, 129] width 116 height 19
click at [253, 300] on link "Privacy" at bounding box center [307, 297] width 122 height 28
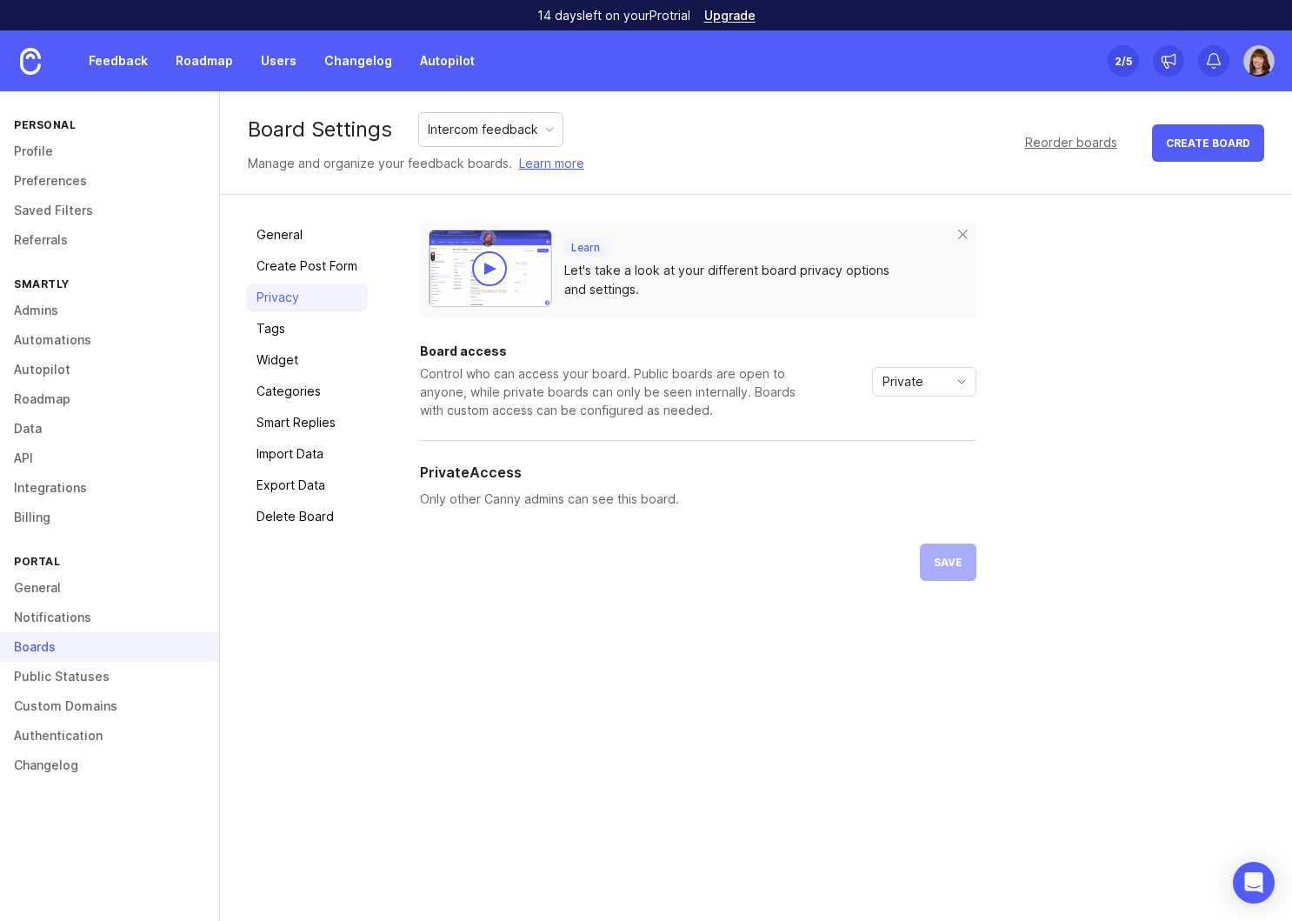
click at [309, 267] on link "Create Post Form" at bounding box center [307, 266] width 122 height 28
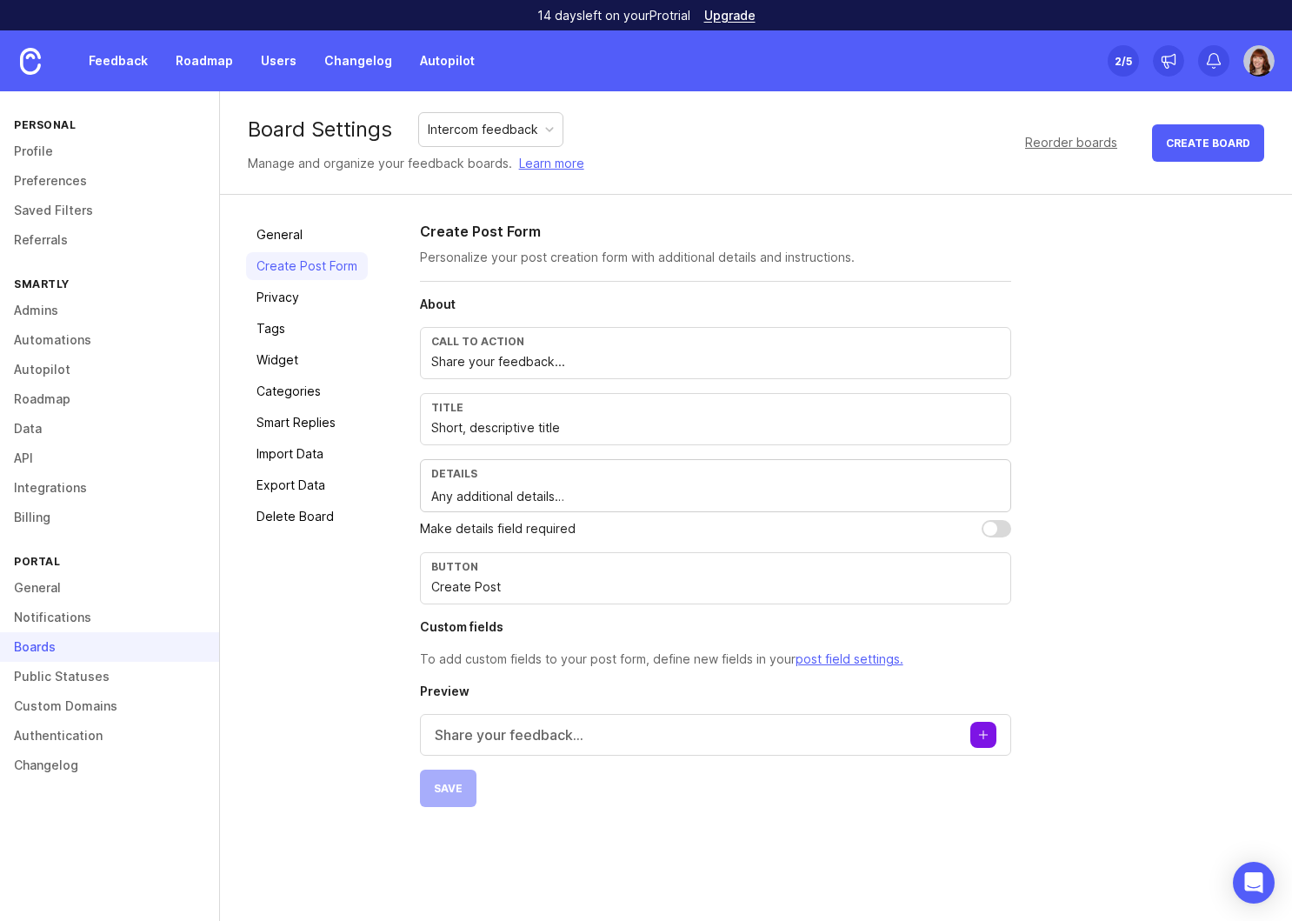
click at [491, 126] on div "Intercom feedback" at bounding box center [483, 129] width 110 height 19
click at [575, 428] on input "Short, descriptive title" at bounding box center [715, 427] width 569 height 19
click at [984, 735] on button "Create post" at bounding box center [983, 735] width 26 height 26
click at [531, 429] on input "Short, descriptive title" at bounding box center [715, 427] width 569 height 19
drag, startPoint x: 564, startPoint y: 424, endPoint x: 521, endPoint y: 429, distance: 43.7
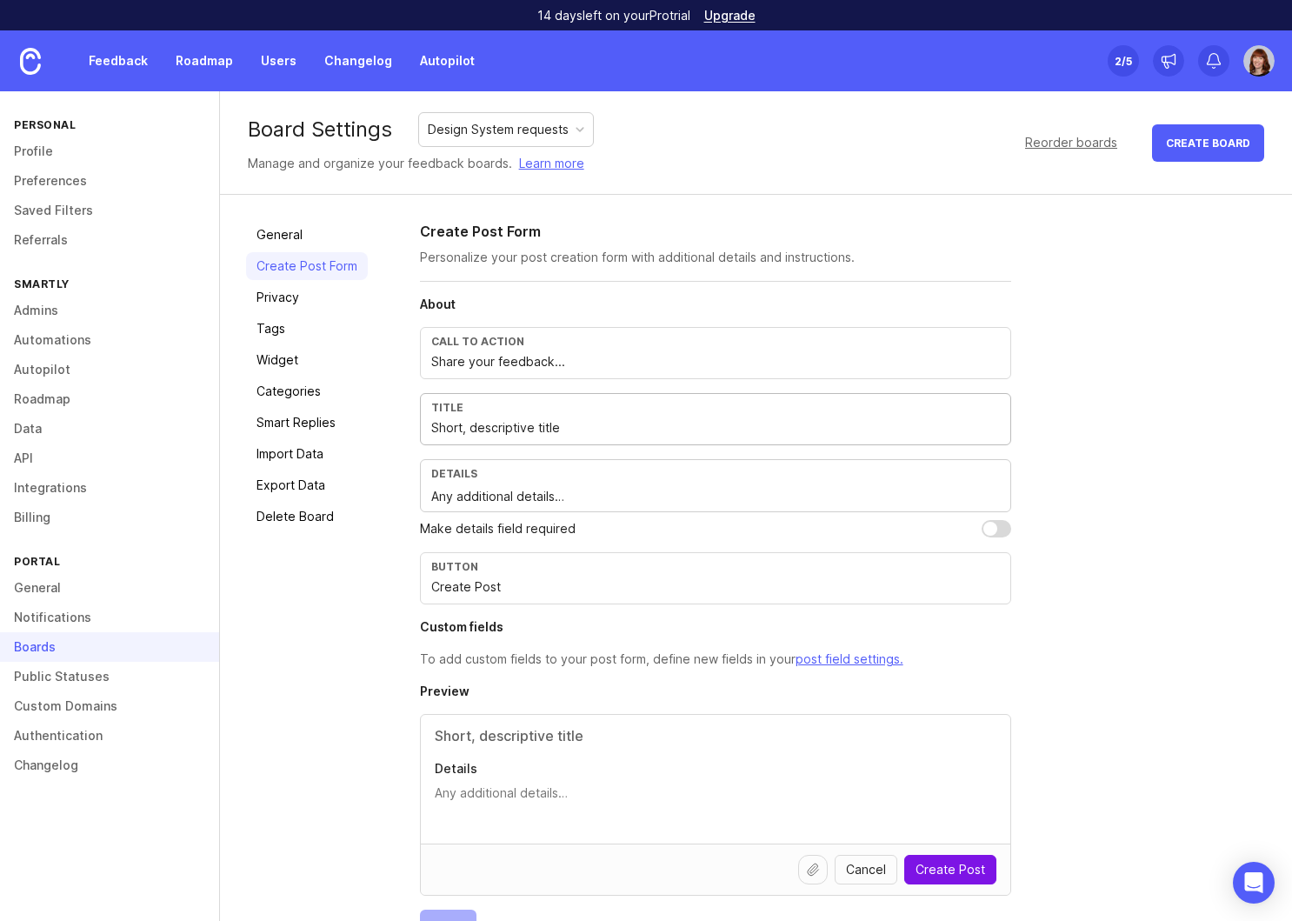
click at [521, 429] on input "Short, descriptive title" at bounding box center [715, 427] width 569 height 19
click at [1102, 406] on div "Create Post Form Personalize your post creation form with additional details an…" at bounding box center [843, 584] width 846 height 726
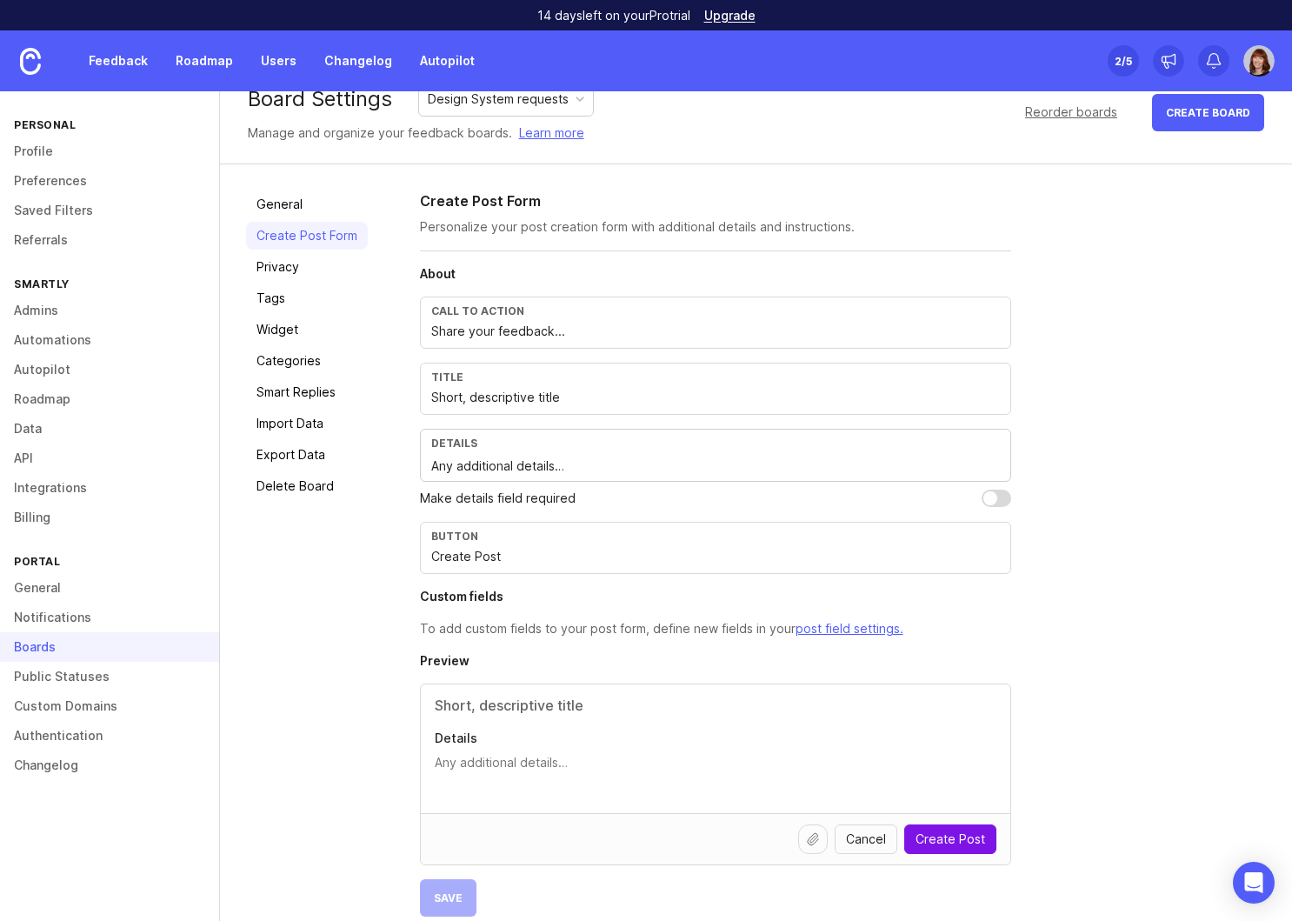
scroll to position [51, 0]
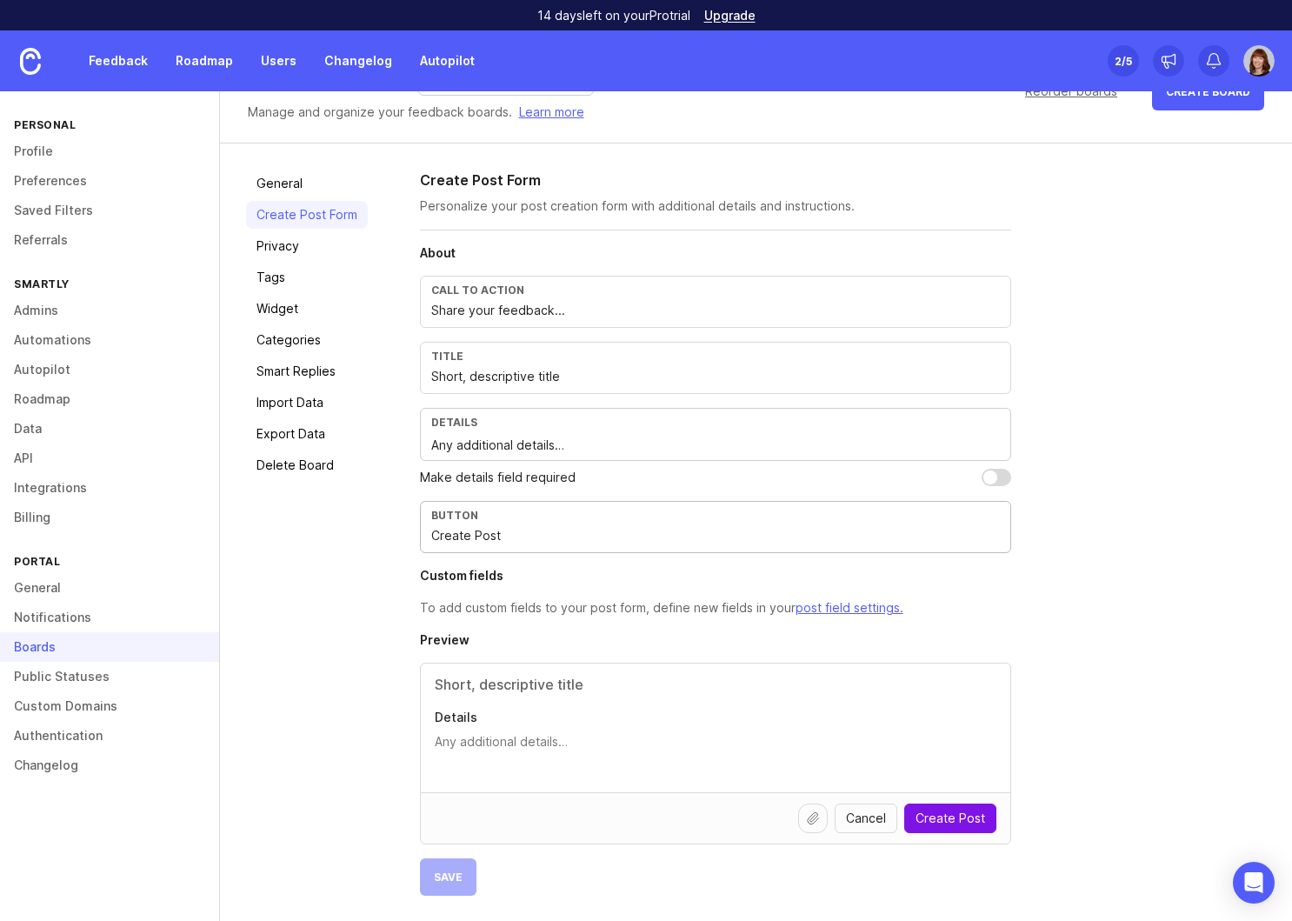
drag, startPoint x: 505, startPoint y: 535, endPoint x: 428, endPoint y: 535, distance: 77.4
click at [428, 535] on div "Button Create Post" at bounding box center [715, 527] width 591 height 52
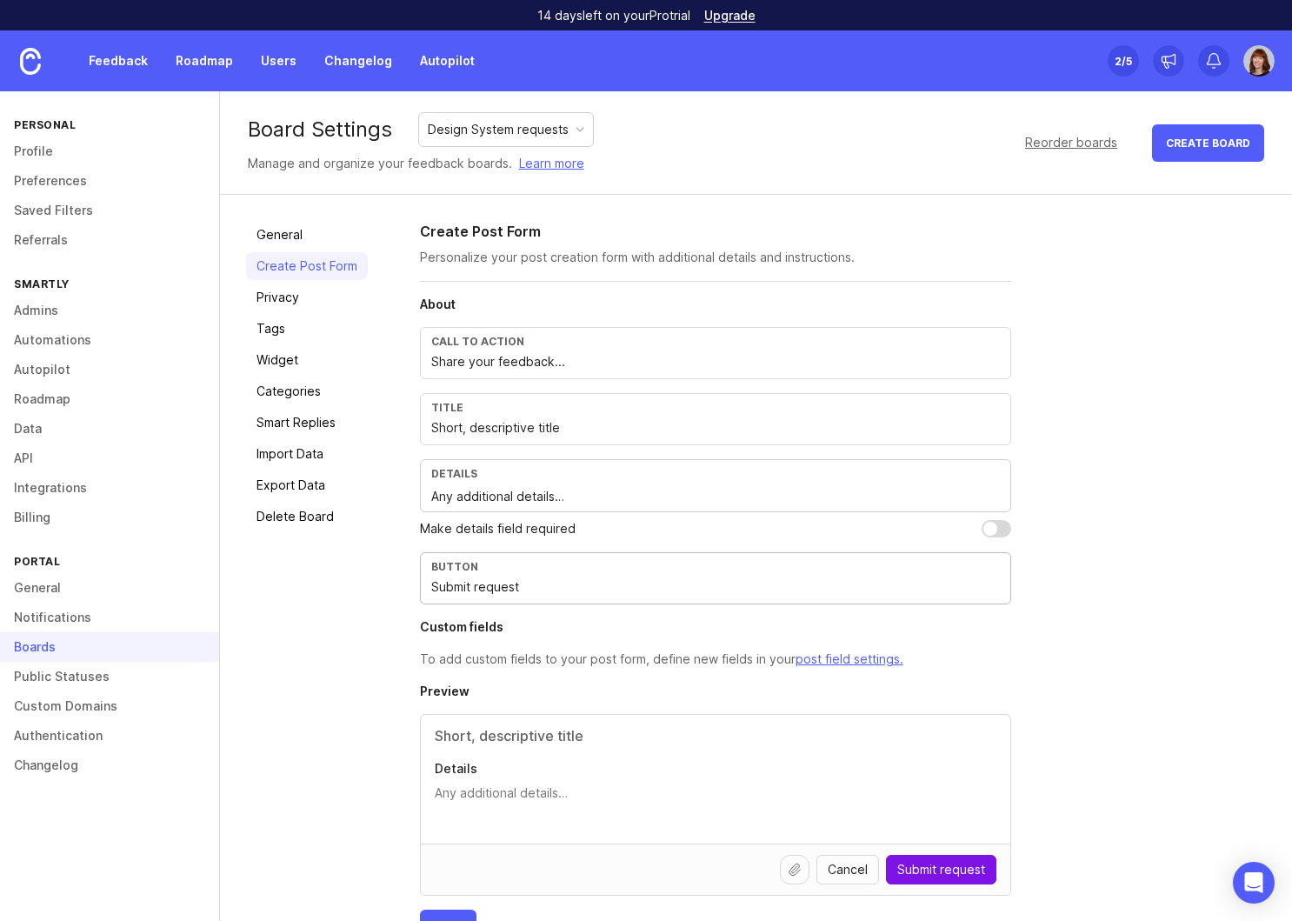
type input "Submit request"
drag, startPoint x: 576, startPoint y: 427, endPoint x: 428, endPoint y: 427, distance: 148.7
click at [428, 427] on div "Title Short, descriptive title" at bounding box center [715, 419] width 591 height 52
click at [586, 431] on input "Short, descriptive title" at bounding box center [715, 427] width 569 height 19
click at [576, 428] on input "Short, descriptive title" at bounding box center [715, 427] width 569 height 19
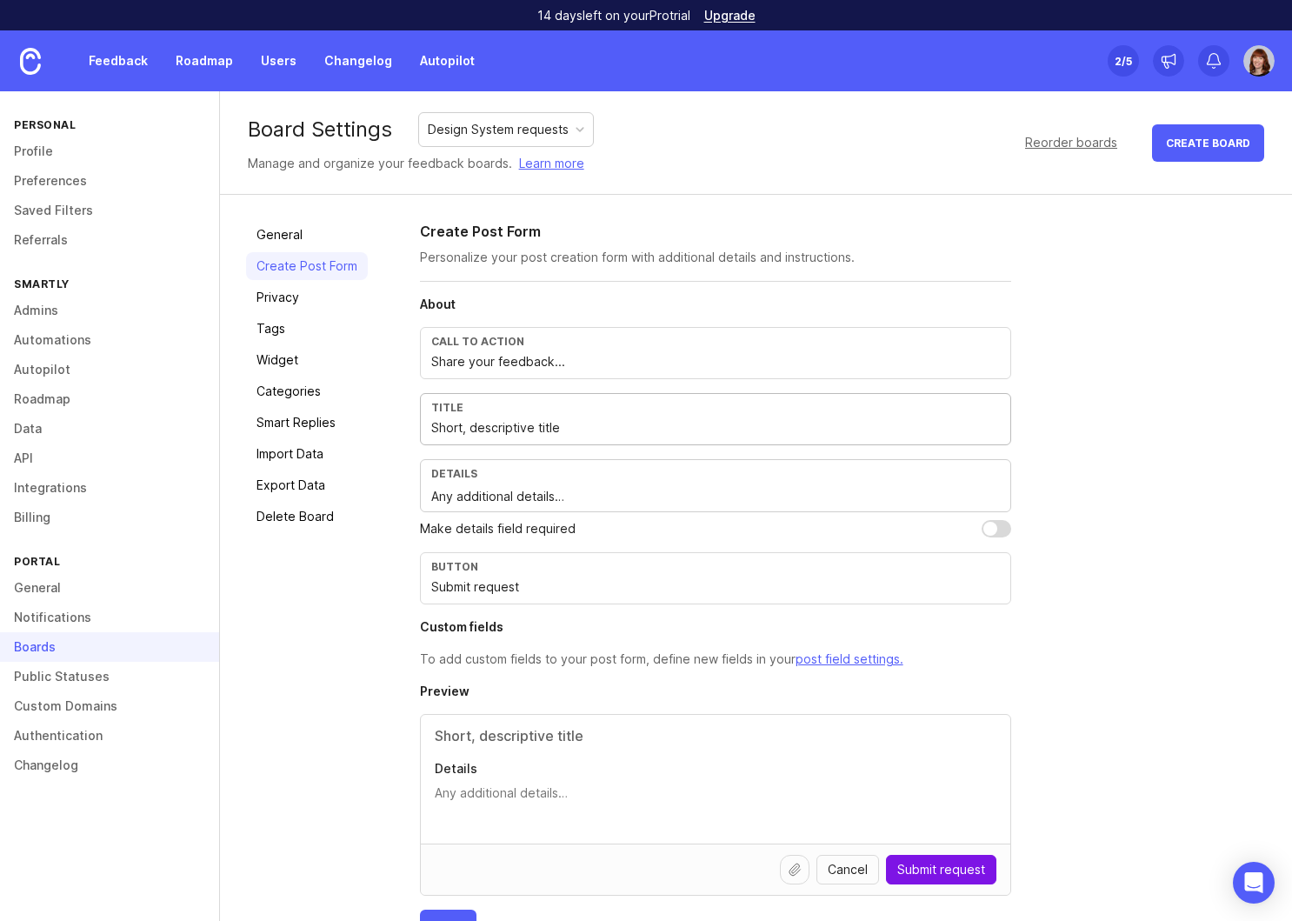
drag, startPoint x: 589, startPoint y: 425, endPoint x: 462, endPoint y: 428, distance: 127.8
click at [462, 428] on input "Short, descriptive title" at bounding box center [715, 427] width 569 height 19
click at [528, 430] on input "Short description of what's not working..." at bounding box center [715, 427] width 569 height 19
click at [729, 424] on input "Short descriptive title of what's not working..." at bounding box center [715, 427] width 569 height 19
type input "Short descriptive title of what's not working..."
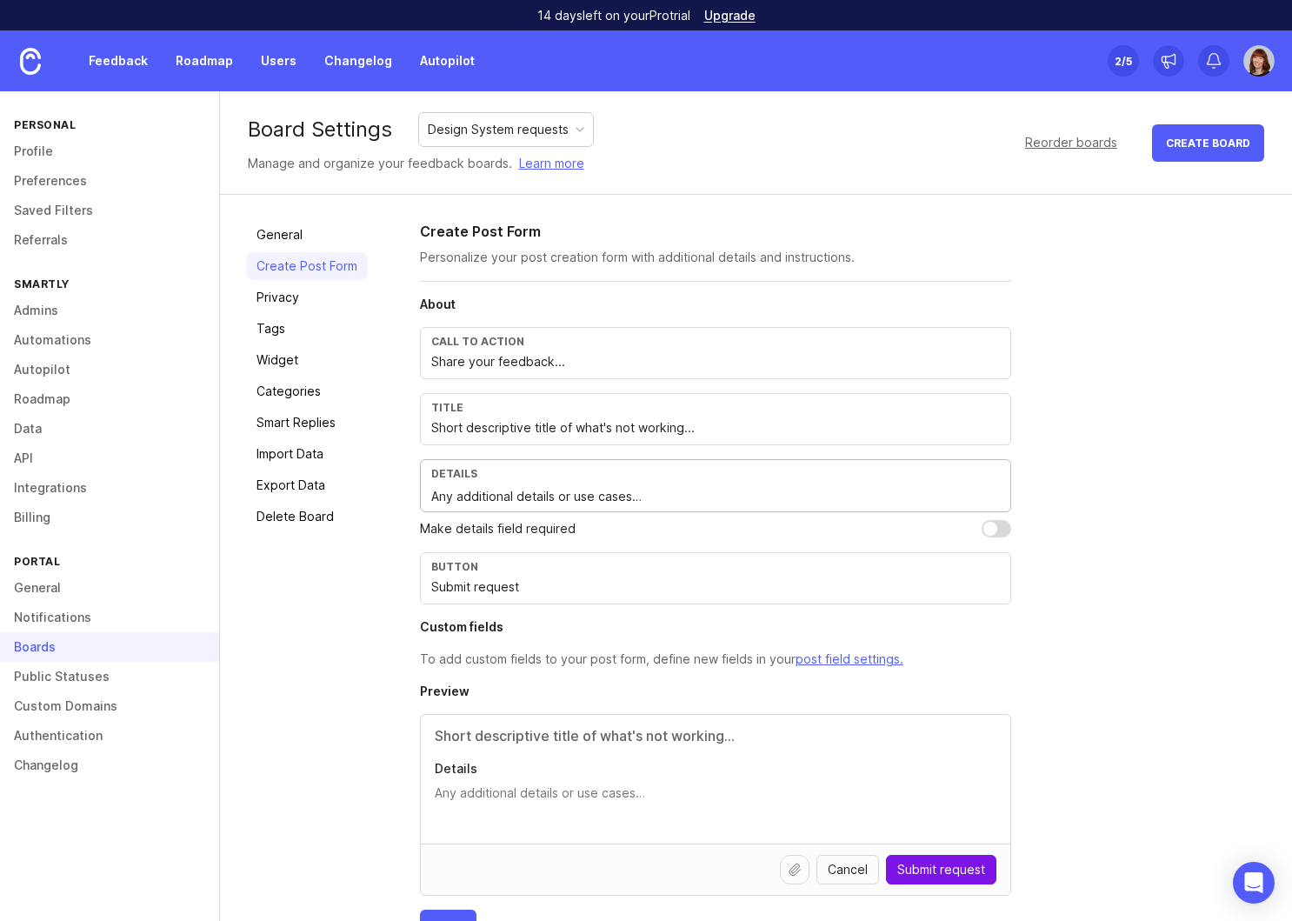
drag, startPoint x: 568, startPoint y: 497, endPoint x: 405, endPoint y: 496, distance: 162.6
click at [405, 496] on div "General Create Post Form Privacy Tags Widget Categories Smart Replies Import Da…" at bounding box center [756, 584] width 1072 height 778
type textarea "Which use cases and functionality are you missing with the component…"
click at [680, 428] on input "Short descriptive title of what's not working..." at bounding box center [715, 427] width 569 height 19
click at [602, 429] on input "Short descriptive title of your request..." at bounding box center [715, 427] width 569 height 19
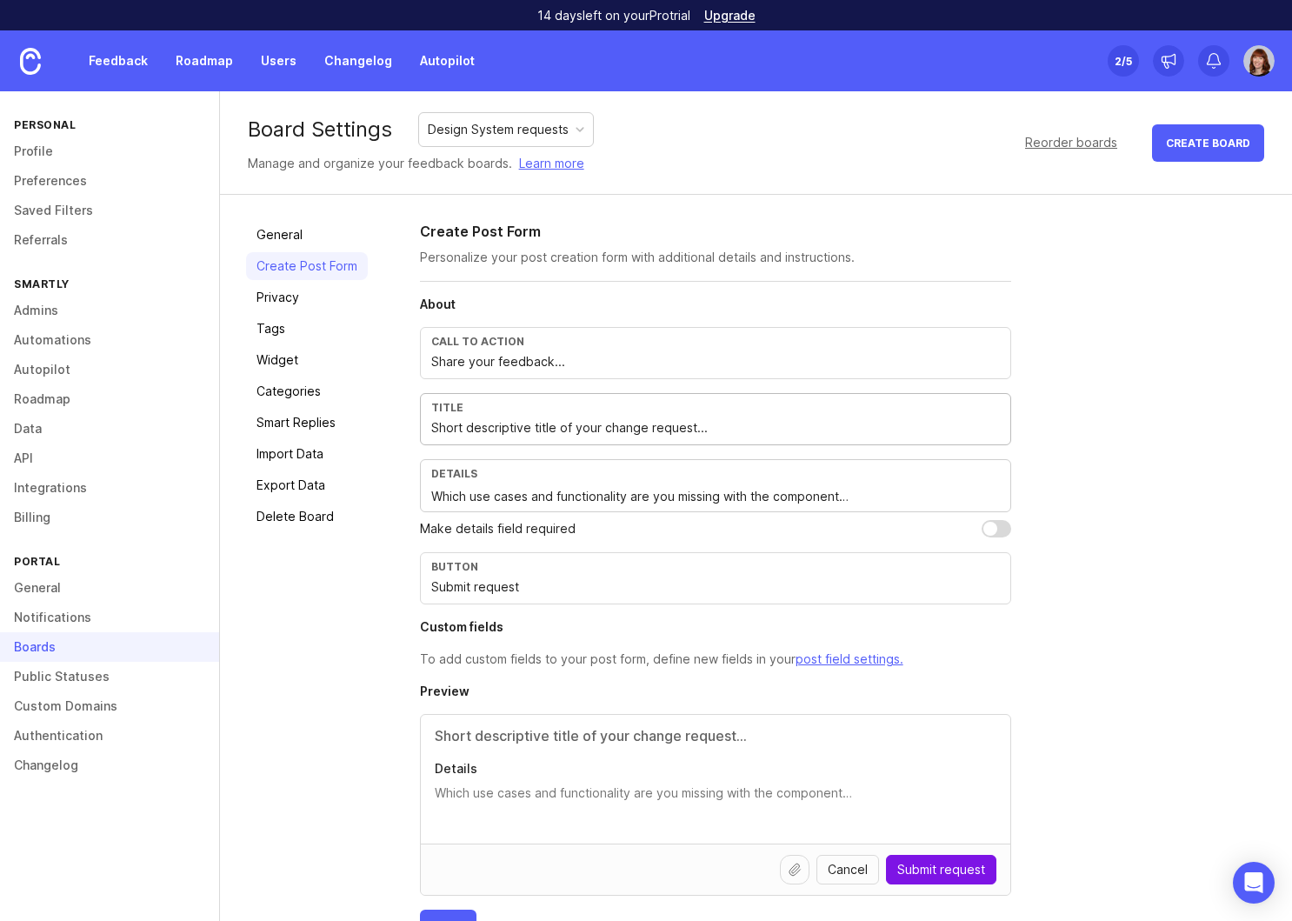
click at [751, 435] on input "Short descriptive title of your change request..." at bounding box center [715, 427] width 569 height 19
click at [620, 431] on input "Short descriptive title of your change request..." at bounding box center [715, 427] width 569 height 19
type input "Short descriptive title of your request..."
click at [737, 497] on textarea "Which use cases and functionality are you missing with the component…" at bounding box center [715, 496] width 569 height 19
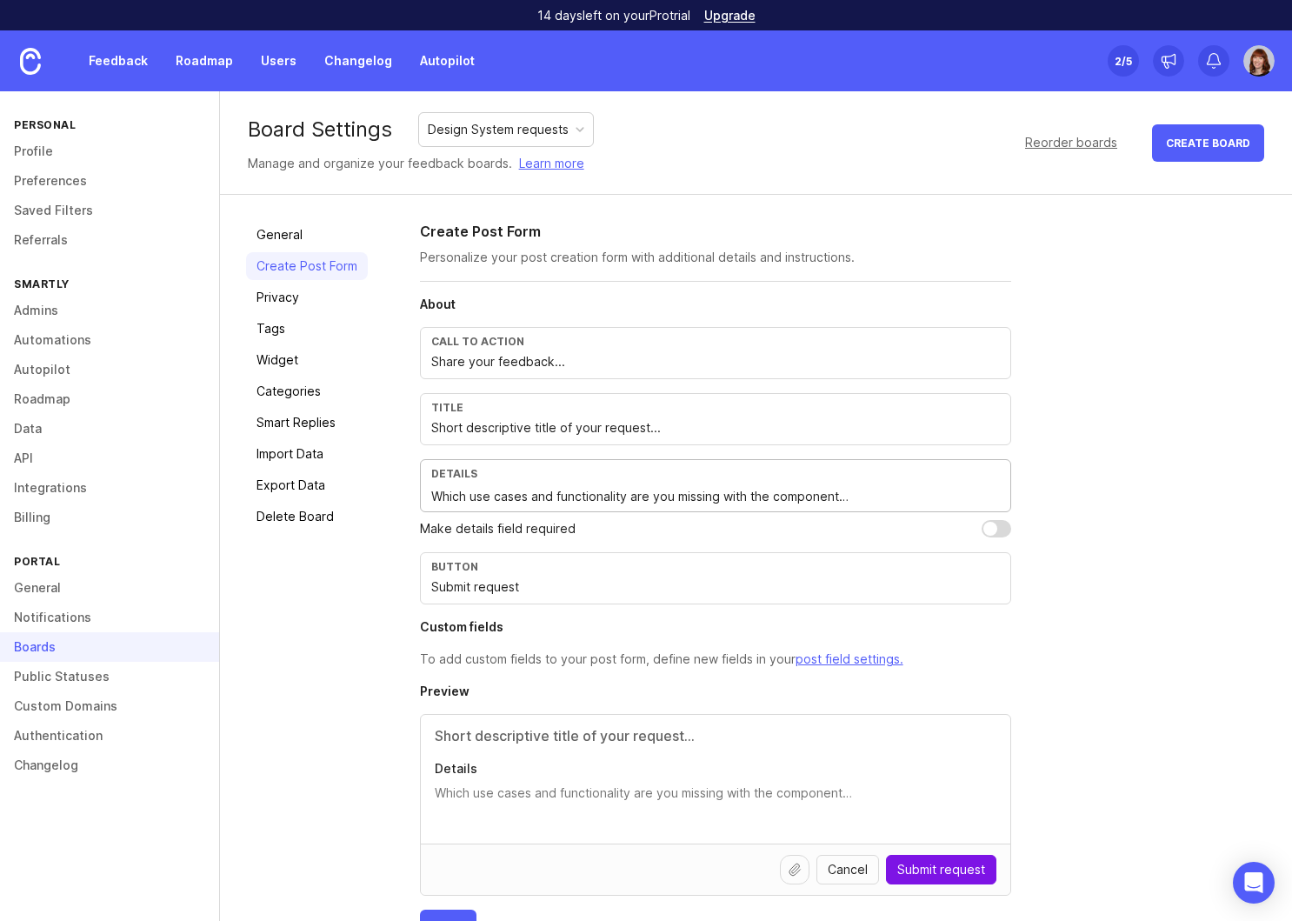
click at [737, 497] on textarea "Which use cases and functionality are you missing with the component…" at bounding box center [715, 496] width 569 height 19
click at [851, 499] on textarea "Which use cases and functionality are you missing in the component…" at bounding box center [715, 496] width 569 height 19
click at [823, 495] on textarea "Which use cases and functionality are you missing in the component…" at bounding box center [715, 496] width 569 height 19
click at [913, 494] on textarea "Which use cases and functionality are you missing in the component/pattern…" at bounding box center [715, 496] width 569 height 19
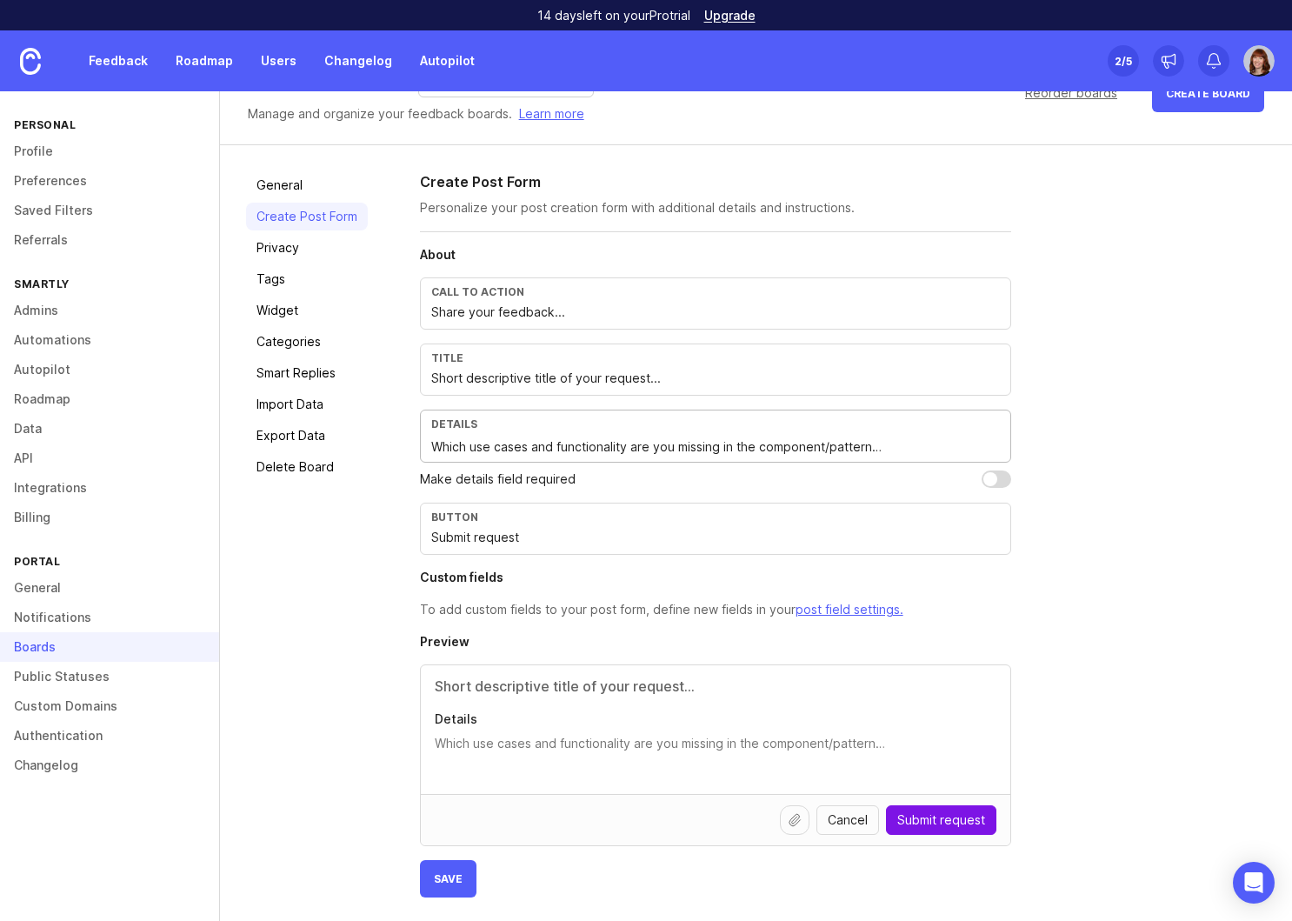
scroll to position [51, 0]
type textarea "Which use cases and functionality are you missing in the component/pattern…"
click at [443, 872] on span "Save" at bounding box center [448, 876] width 29 height 13
click at [921, 68] on div "Feedback Roadmap Users Changelog Autopilot Set up Canny 2 /5" at bounding box center [646, 60] width 1292 height 61
